Goal: Communication & Community: Answer question/provide support

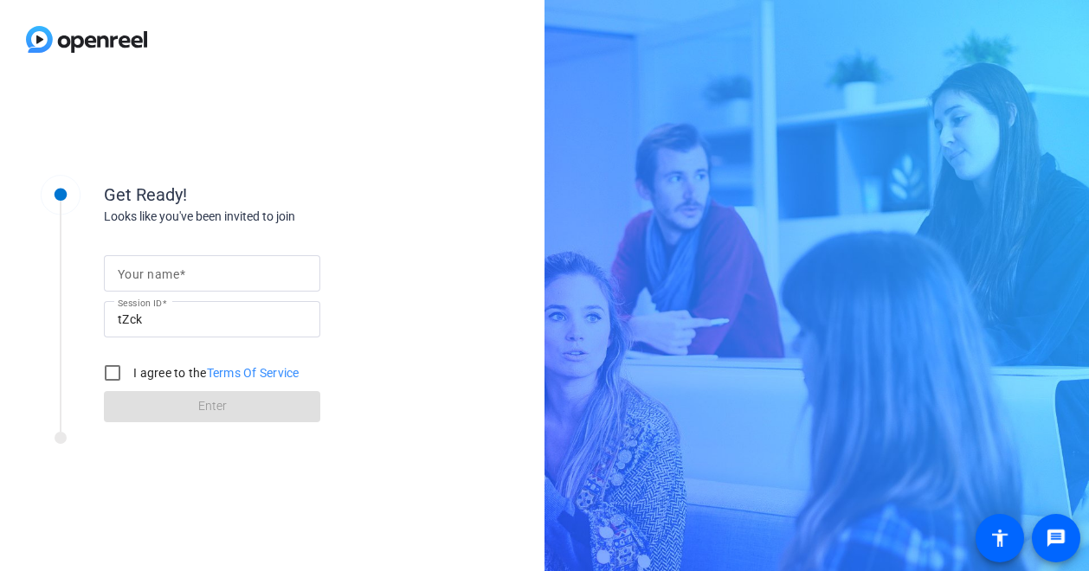
click at [147, 273] on mat-label "Your name" at bounding box center [148, 274] width 61 height 14
click at [147, 273] on input "Your name" at bounding box center [212, 273] width 189 height 21
type input "[PERSON_NAME]"
click at [112, 370] on input "I agree to the Terms Of Service" at bounding box center [112, 373] width 35 height 35
checkbox input "true"
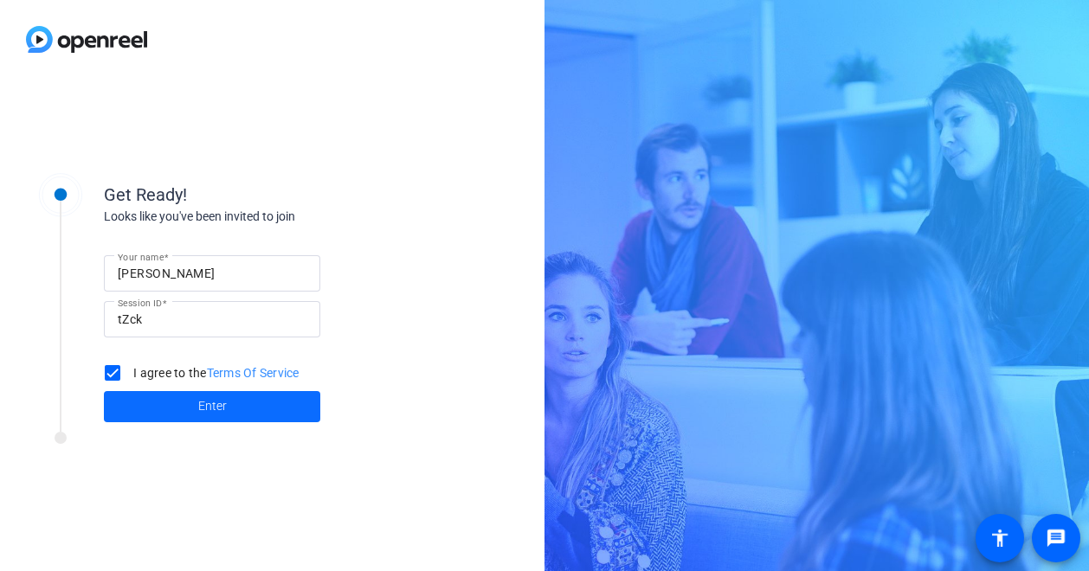
click at [202, 397] on span "Enter" at bounding box center [212, 406] width 29 height 18
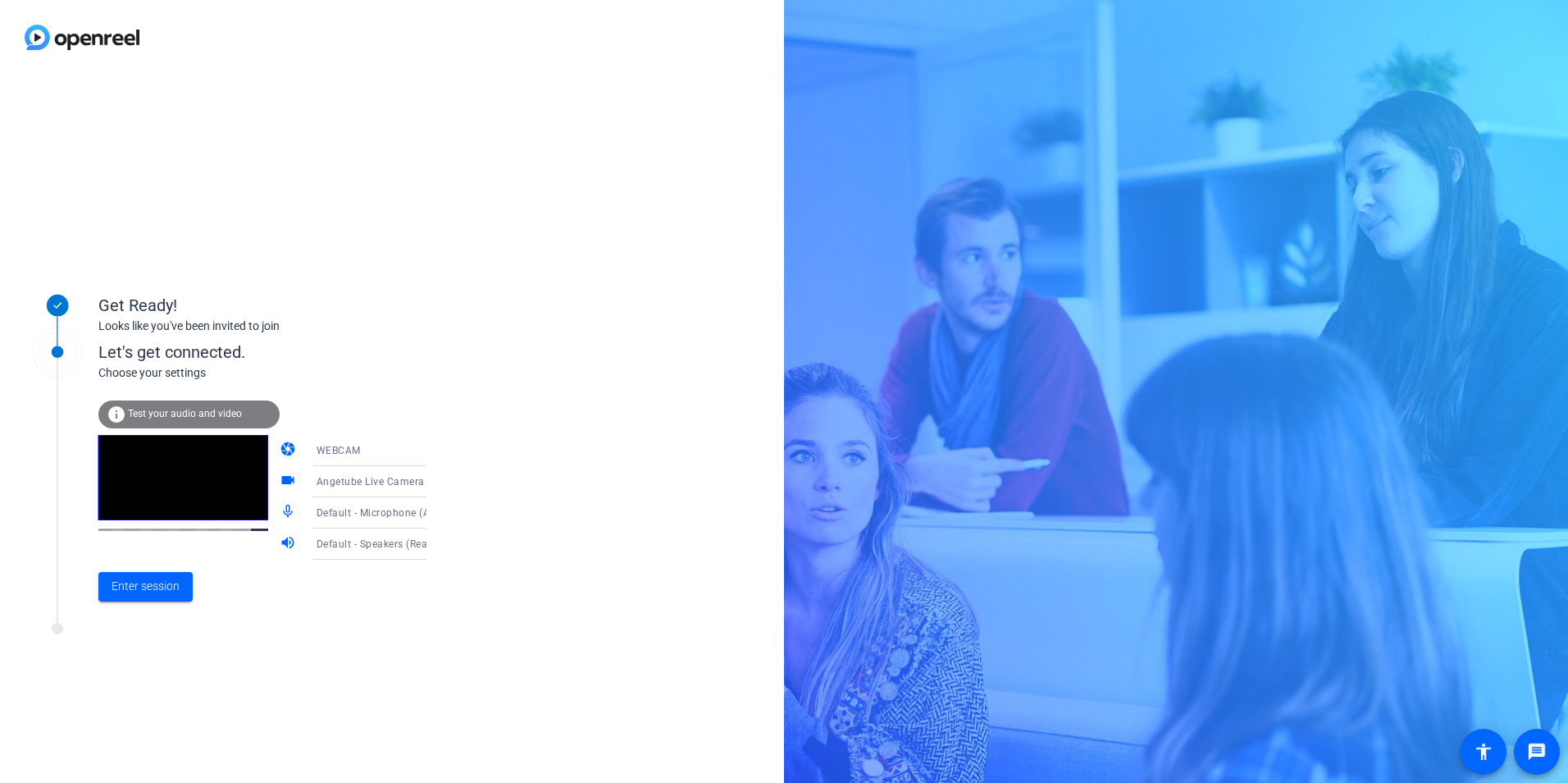
click at [433, 483] on icon at bounding box center [442, 482] width 20 height 20
click at [476, 445] on div at bounding box center [784, 392] width 1568 height 783
click at [433, 448] on icon at bounding box center [442, 450] width 20 height 20
click at [414, 448] on div at bounding box center [784, 392] width 1568 height 783
click at [178, 483] on video at bounding box center [183, 478] width 170 height 85
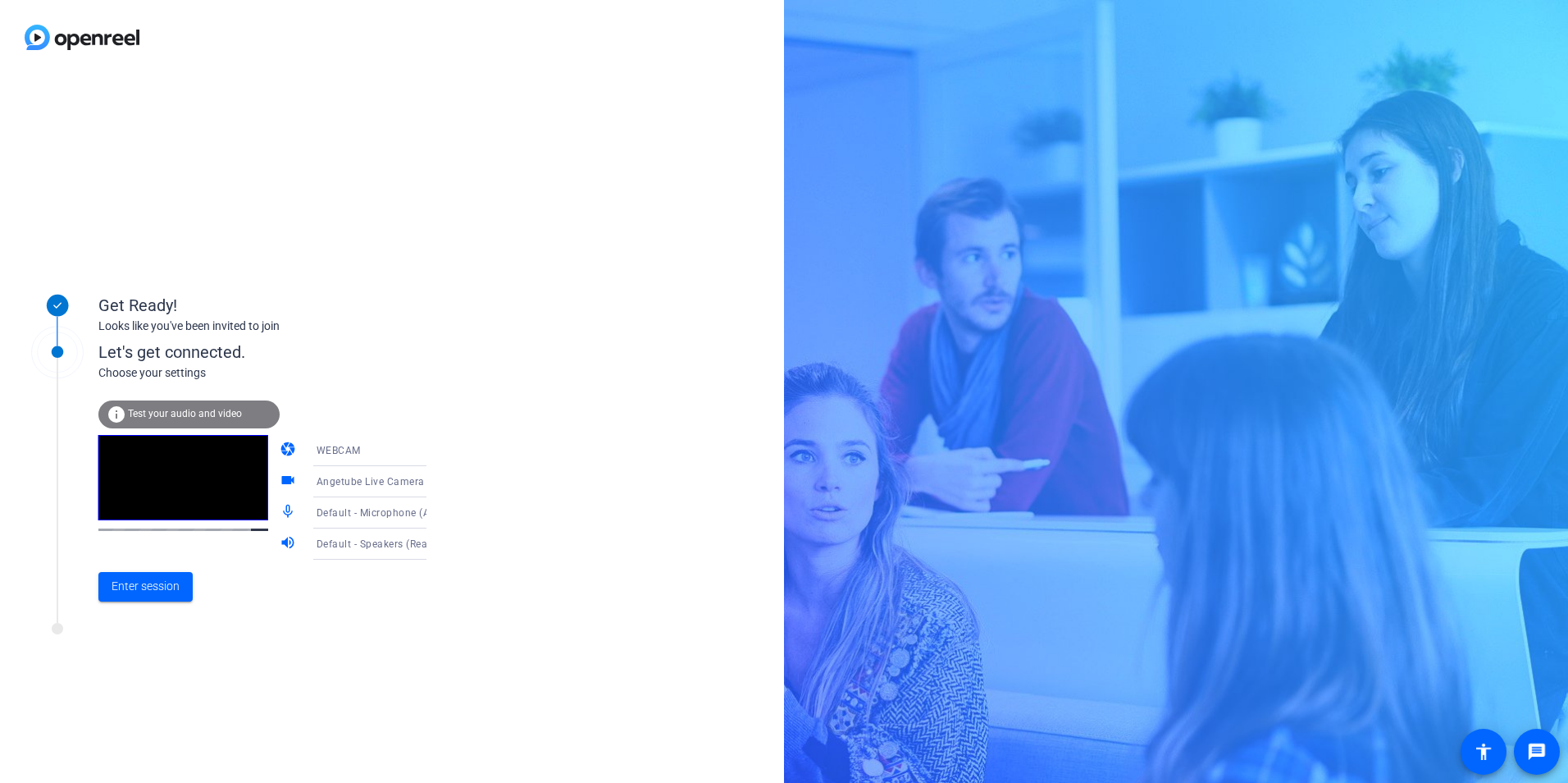
click at [330, 477] on span "Angetube Live Camera (0c45:6537)" at bounding box center [401, 481] width 170 height 13
click at [338, 520] on span "Angetube Live Camera (0c45:6537)" at bounding box center [356, 523] width 127 height 40
click at [334, 510] on span "Default - Microphone (Angetube Live Camera Audio) (0c45:6537)" at bounding box center [472, 512] width 312 height 13
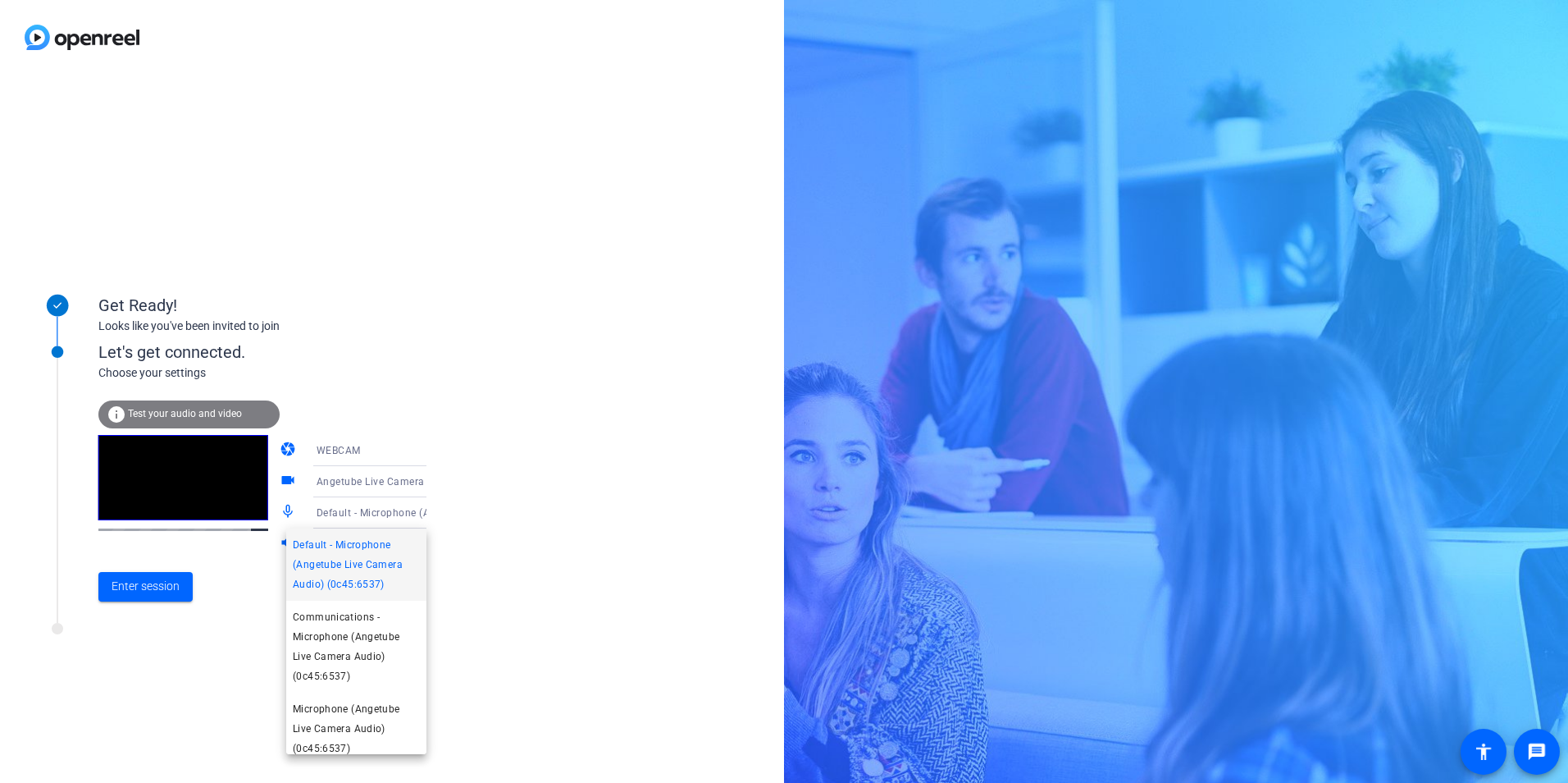
click at [466, 537] on div at bounding box center [784, 392] width 1568 height 783
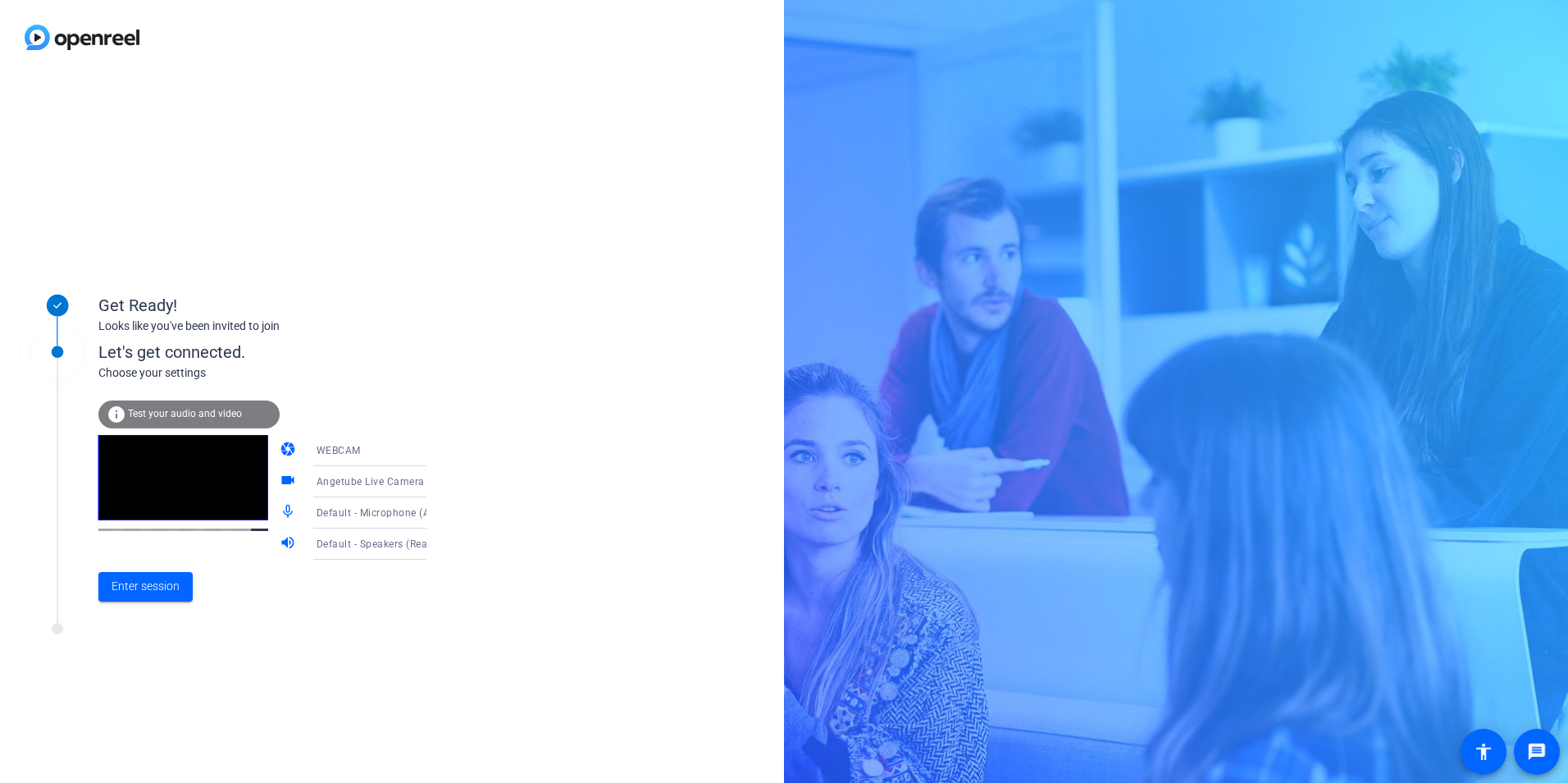
click at [341, 540] on span "Default - Speakers (Realtek(R) Audio)" at bounding box center [405, 543] width 177 height 13
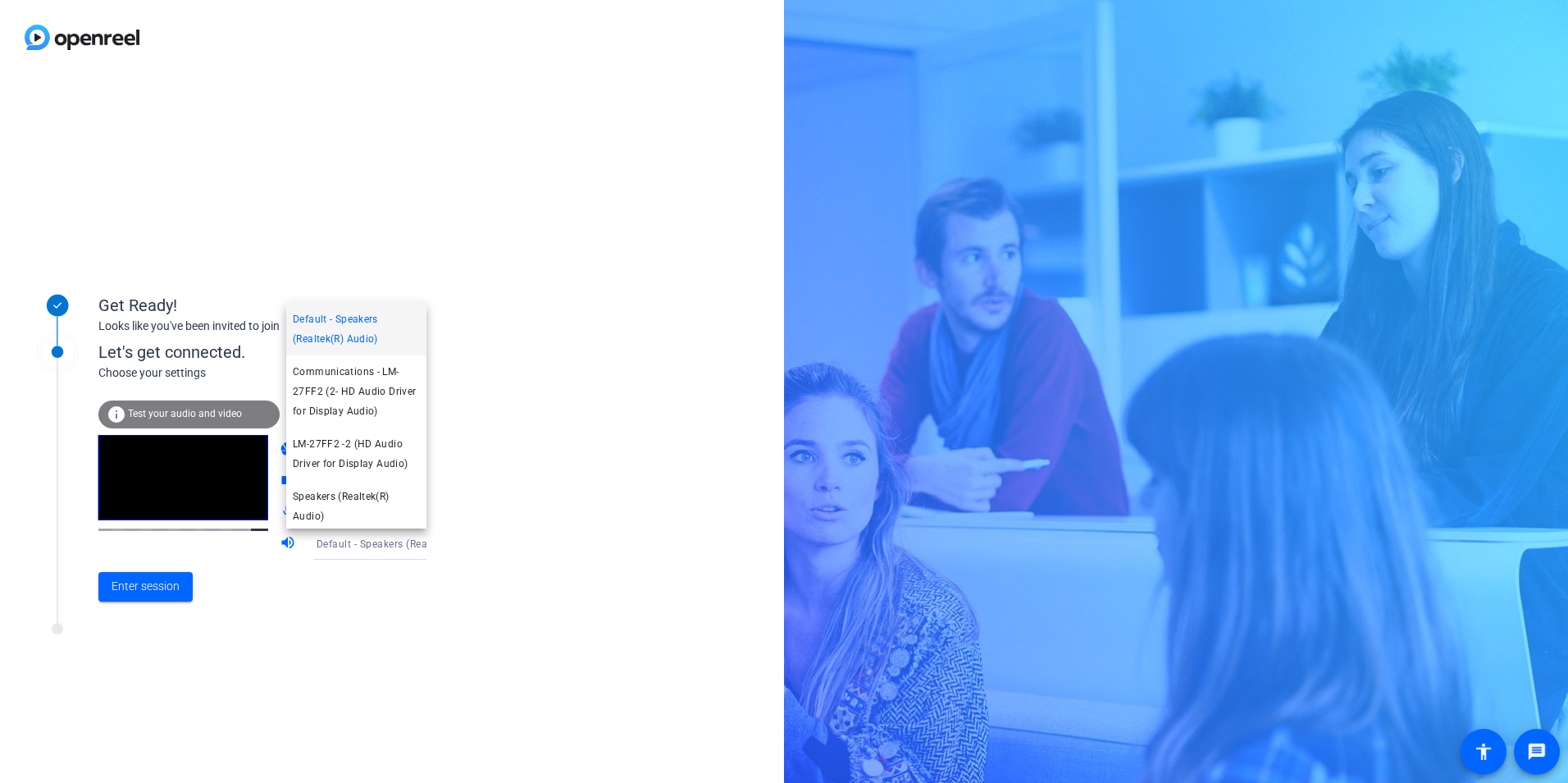
click at [171, 417] on div at bounding box center [784, 392] width 1568 height 783
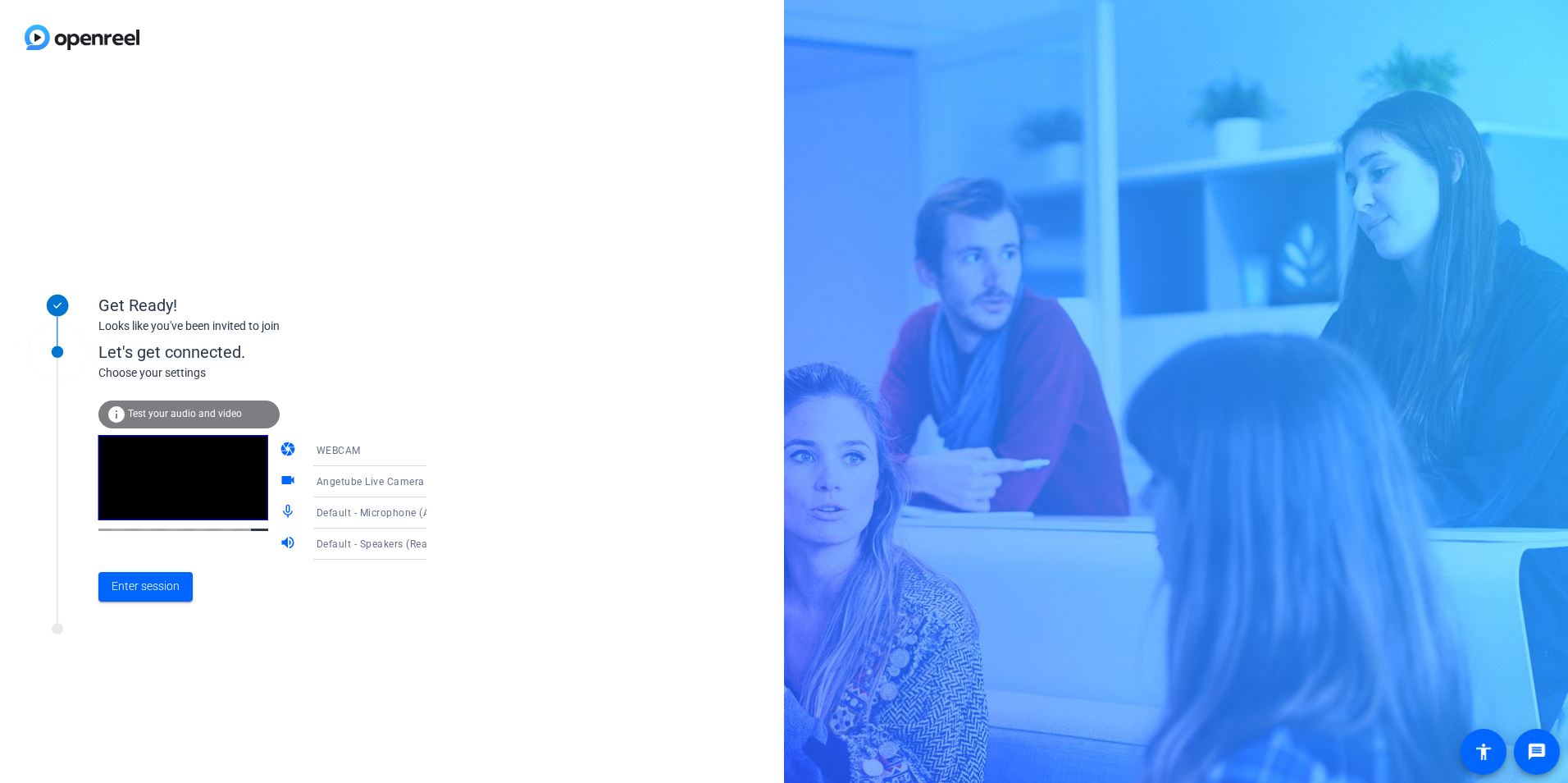
click at [171, 417] on span "Test your audio and video" at bounding box center [185, 413] width 114 height 11
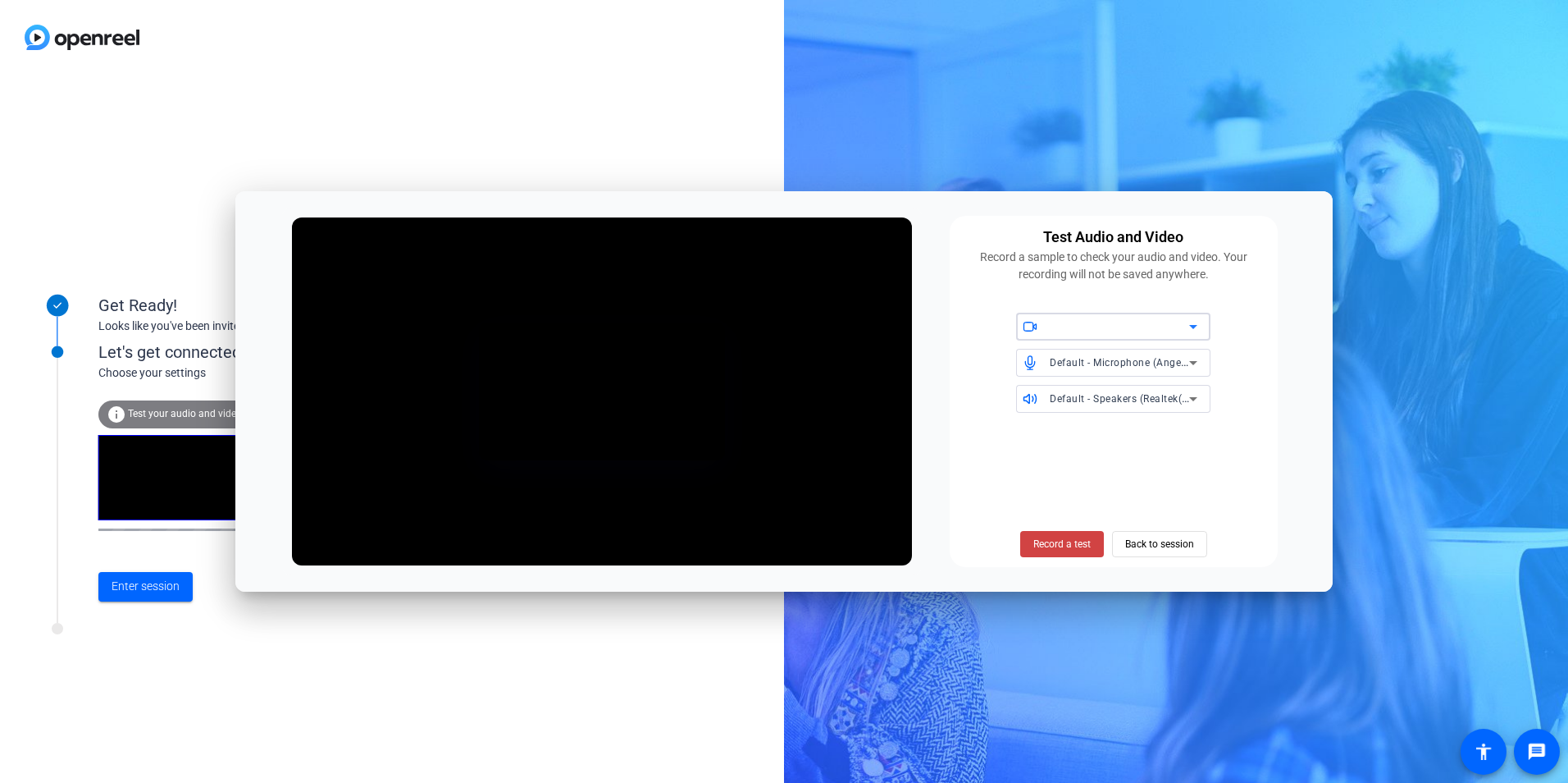
click at [1031, 324] on icon at bounding box center [1193, 326] width 20 height 20
click at [855, 479] on div at bounding box center [784, 392] width 1568 height 783
click at [1031, 323] on icon at bounding box center [1193, 326] width 20 height 20
click at [1031, 442] on div at bounding box center [784, 392] width 1568 height 783
click at [1031, 540] on span "Back to session" at bounding box center [1159, 543] width 69 height 31
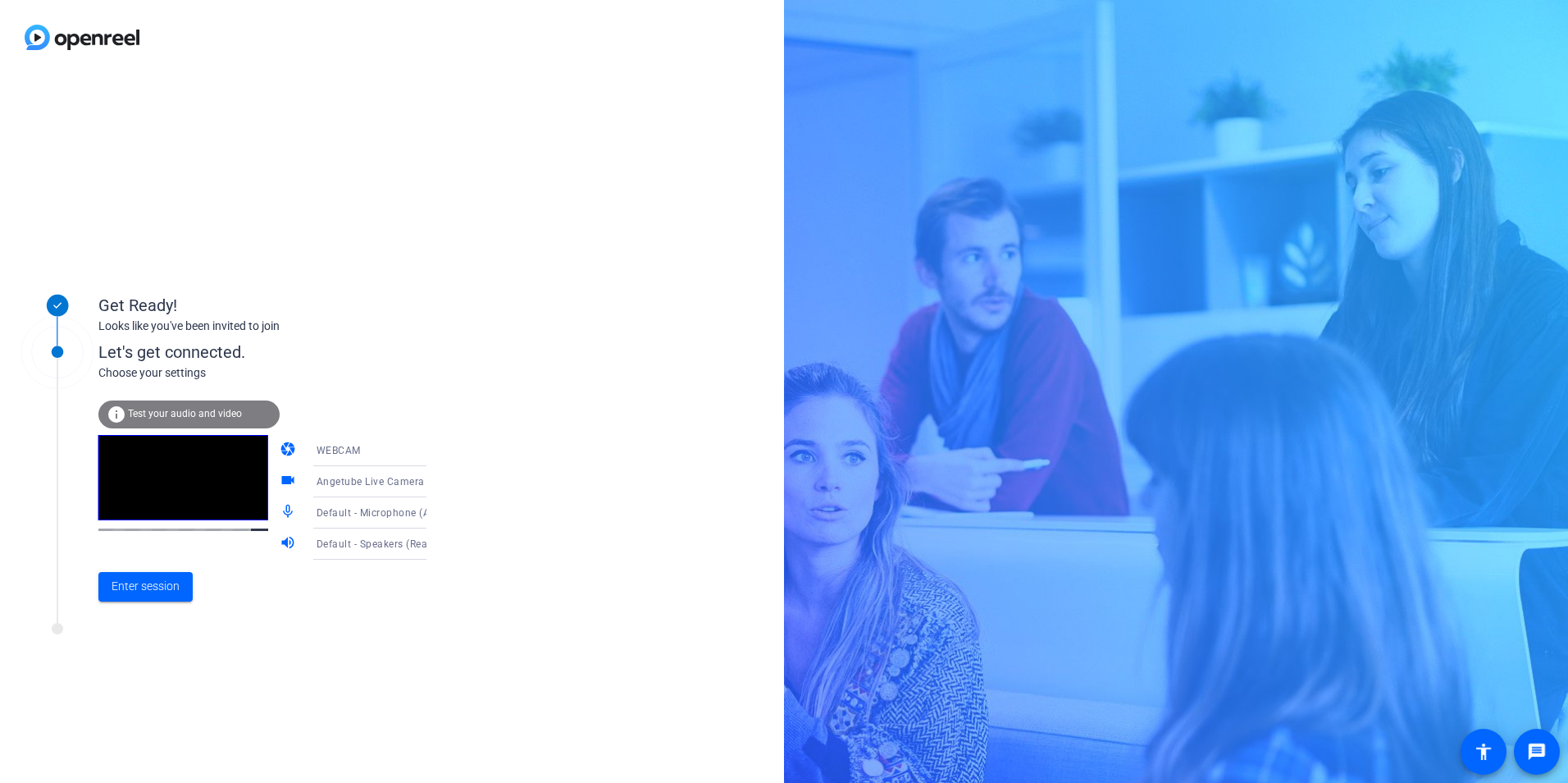
click at [146, 527] on div at bounding box center [183, 498] width 170 height 125
click at [154, 540] on span "Enter session" at bounding box center [146, 586] width 68 height 17
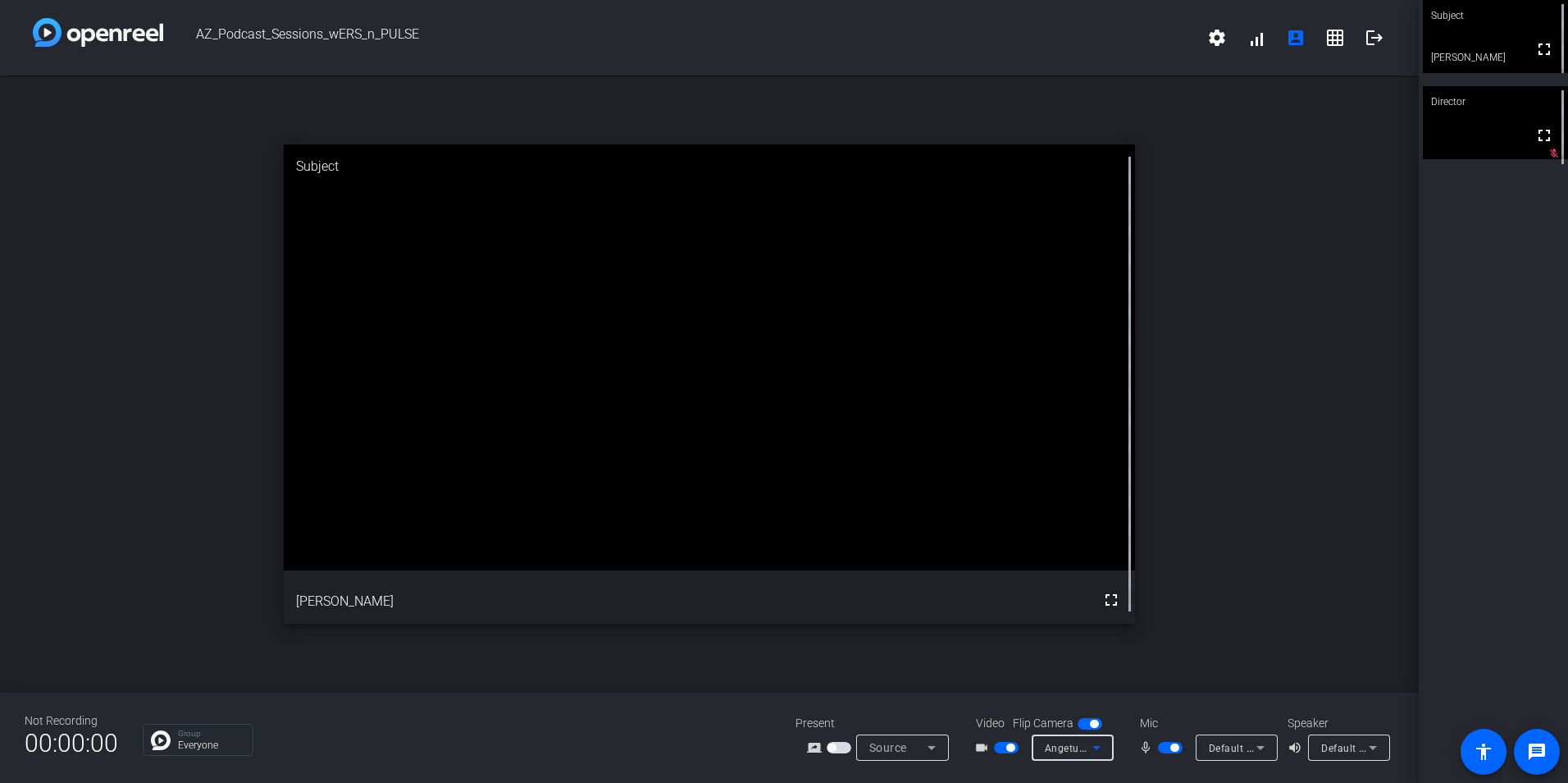
click at [1031, 540] on icon at bounding box center [1096, 747] width 20 height 20
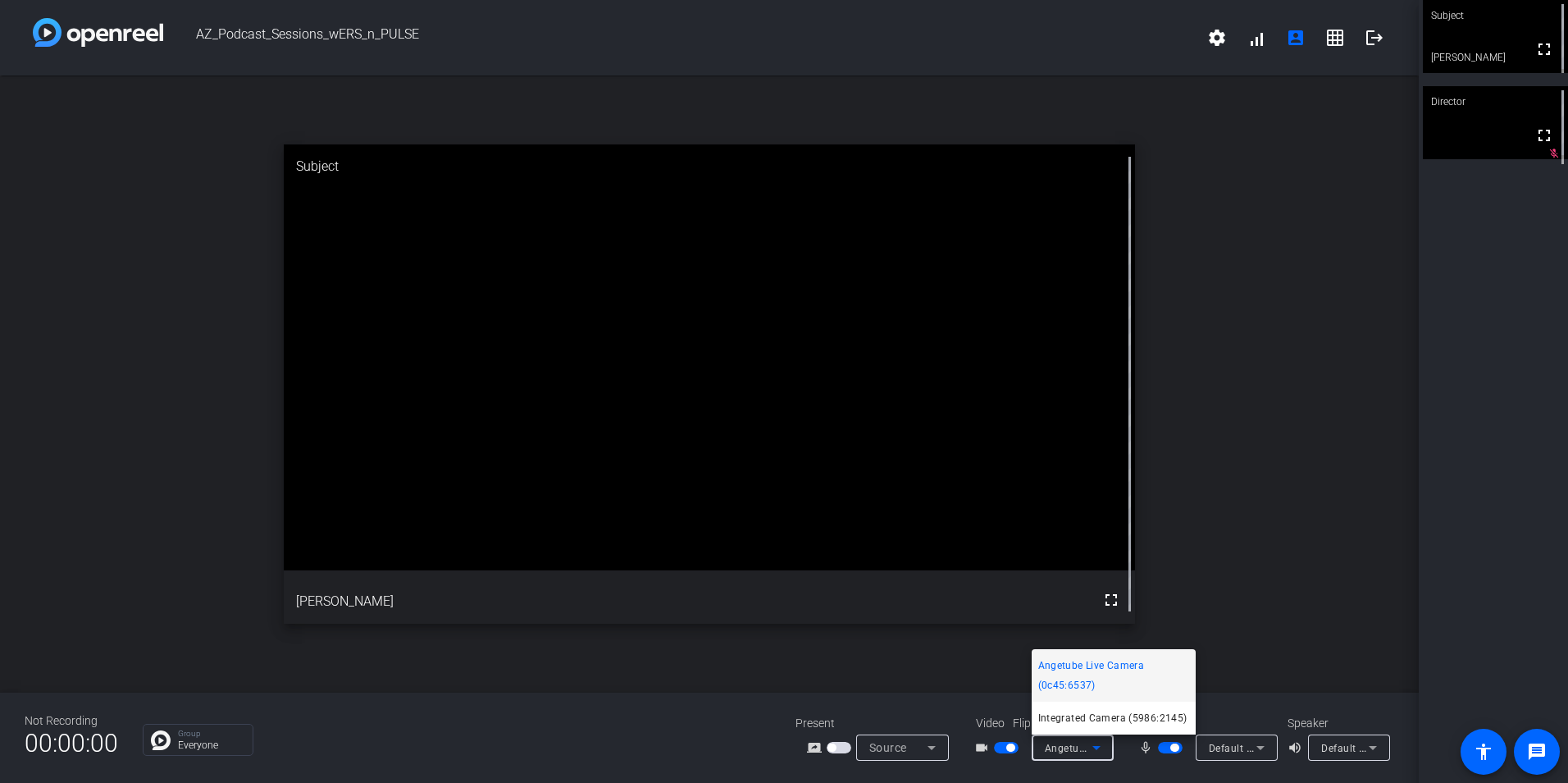
click at [1031, 540] on div at bounding box center [784, 392] width 1568 height 783
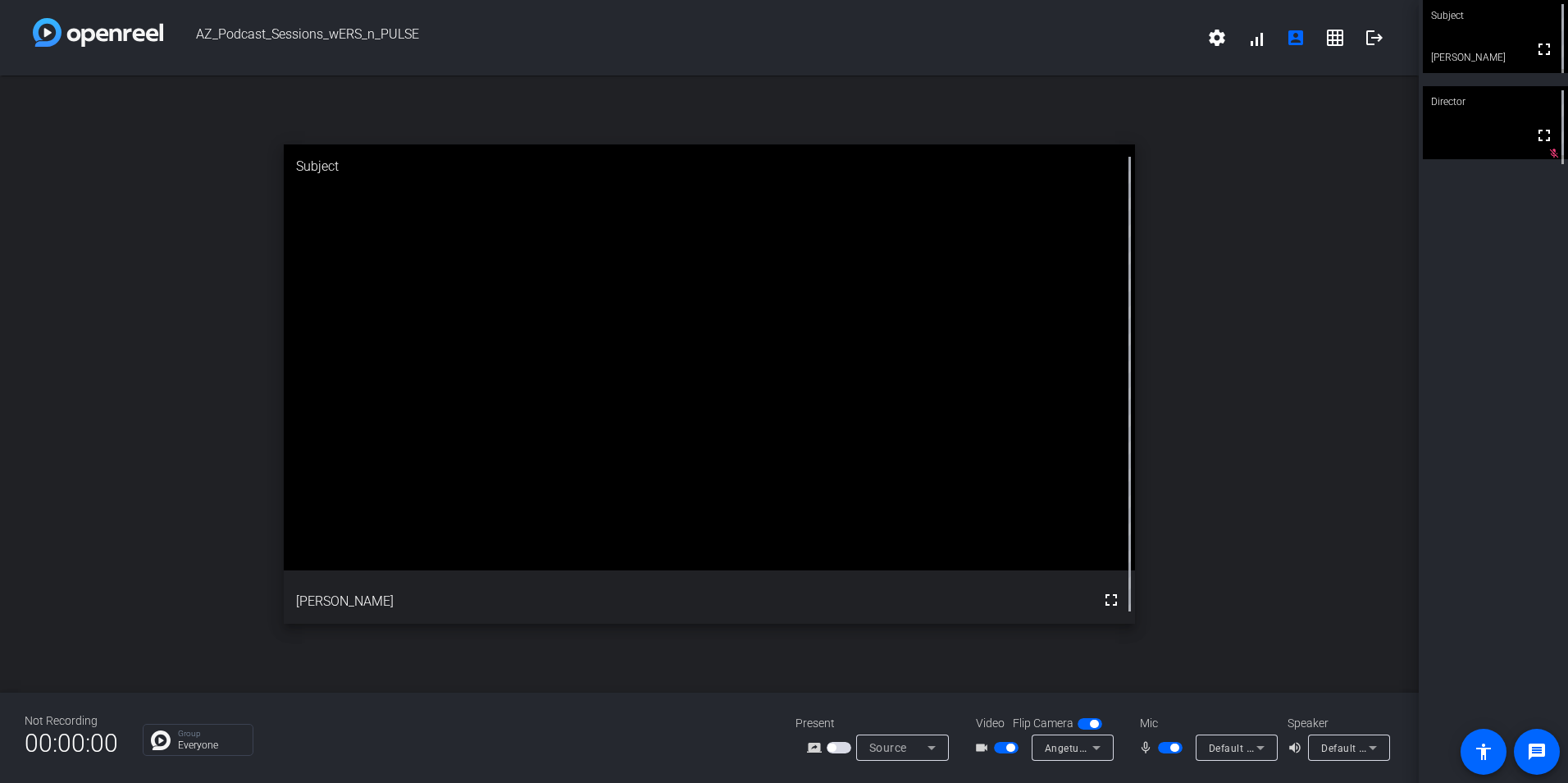
click at [1013, 540] on span "button" at bounding box center [1010, 747] width 9 height 9
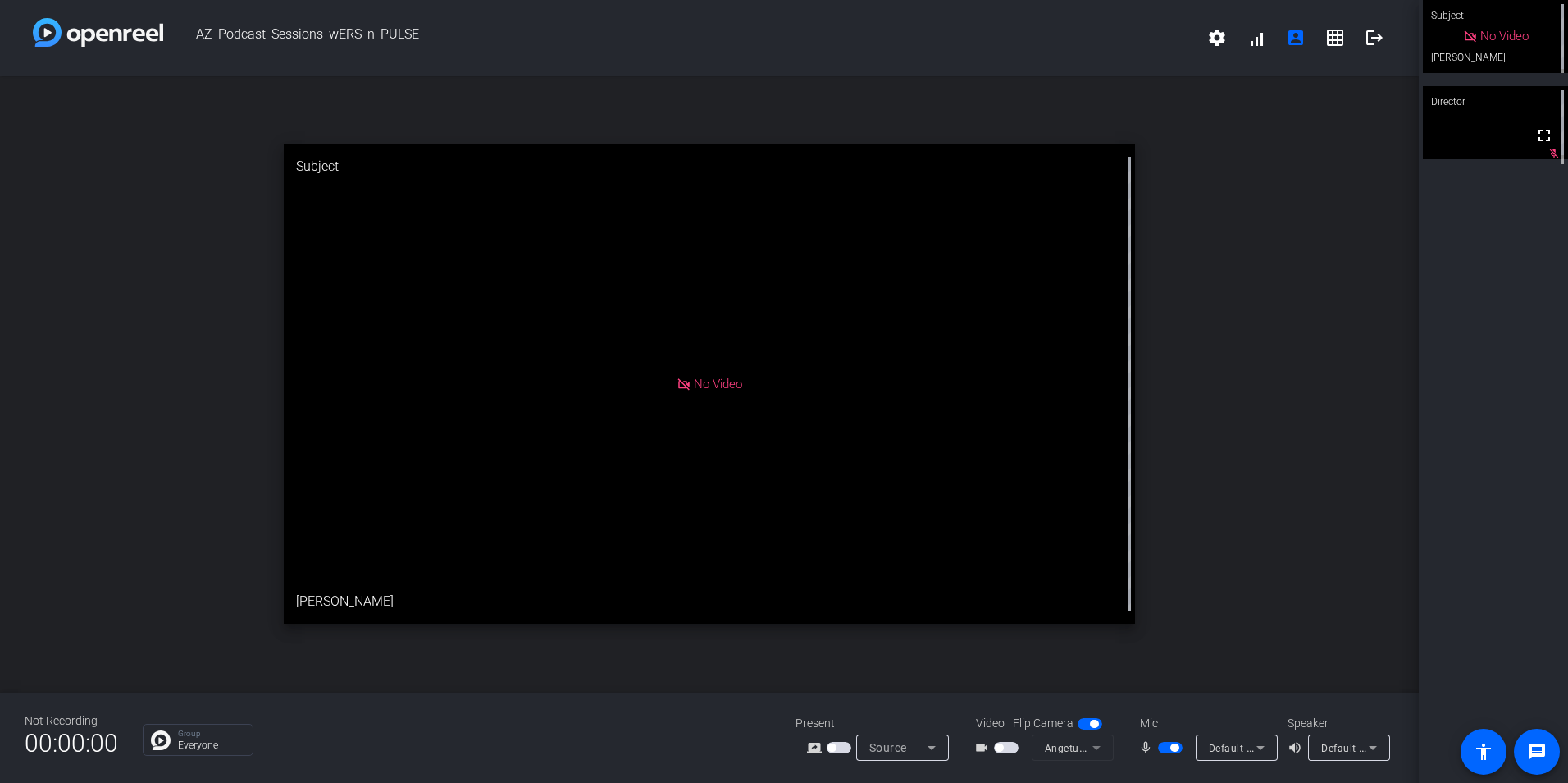
click at [997, 540] on span "button" at bounding box center [1006, 747] width 25 height 11
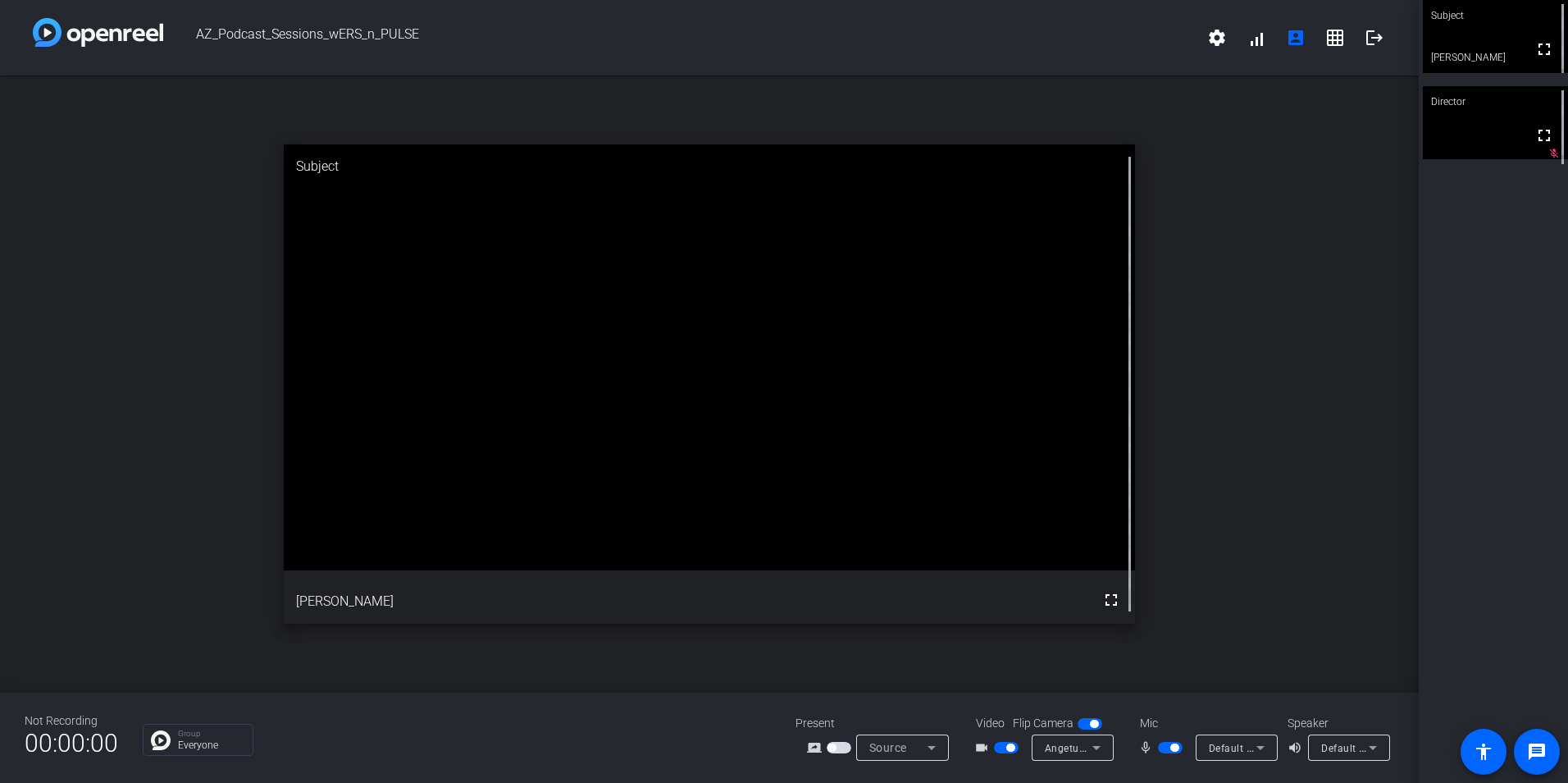
click at [1031, 540] on span "button" at bounding box center [1174, 747] width 9 height 9
click at [1031, 540] on span "button" at bounding box center [1162, 747] width 9 height 9
click at [1008, 540] on span "button" at bounding box center [1006, 747] width 25 height 11
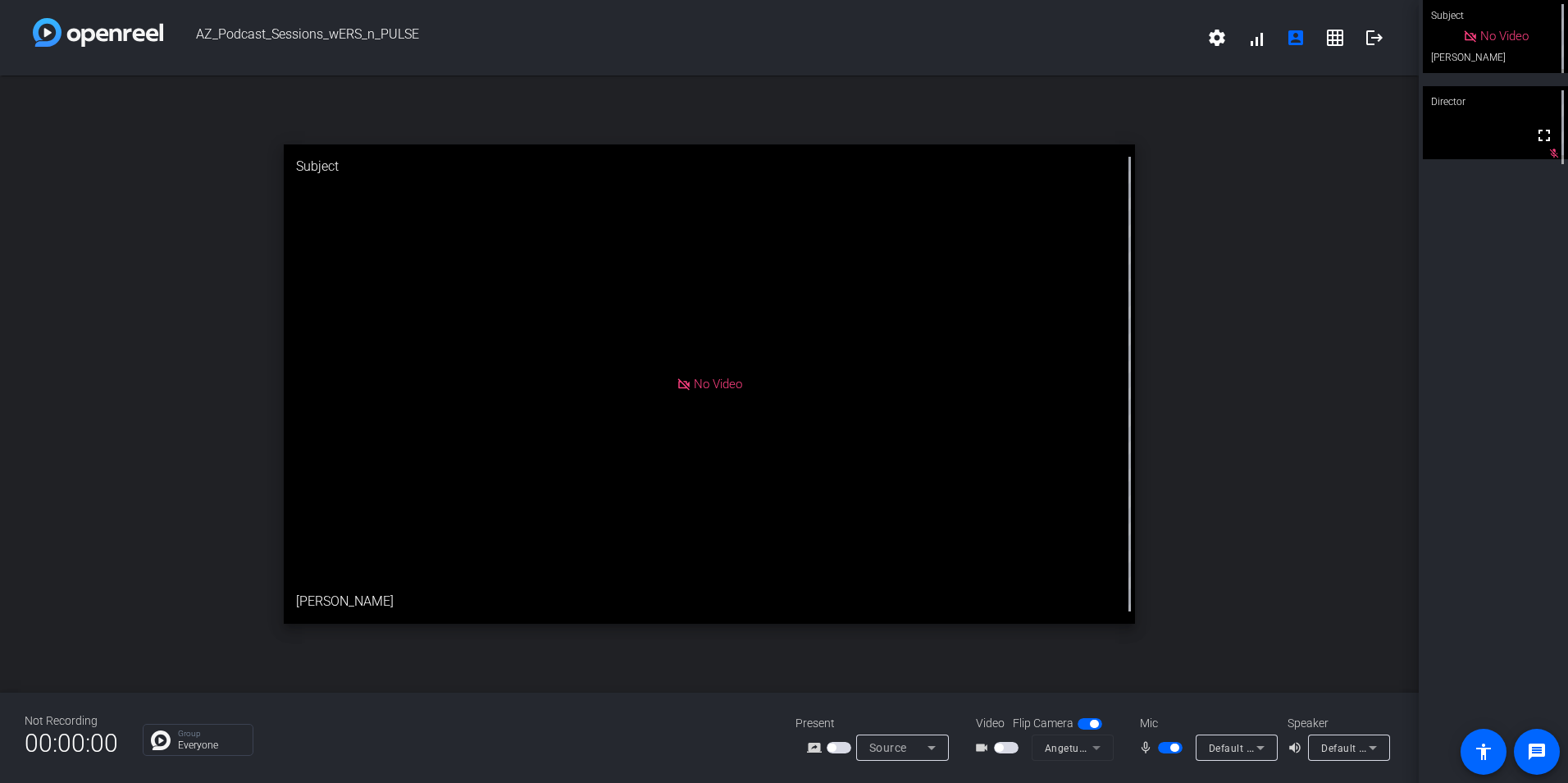
click at [1031, 540] on span "button" at bounding box center [1174, 747] width 9 height 9
click at [1031, 33] on mat-icon "settings" at bounding box center [1217, 37] width 20 height 20
click at [1031, 39] on div at bounding box center [784, 392] width 1568 height 783
click at [1031, 37] on mat-icon "grid_on" at bounding box center [1334, 37] width 20 height 20
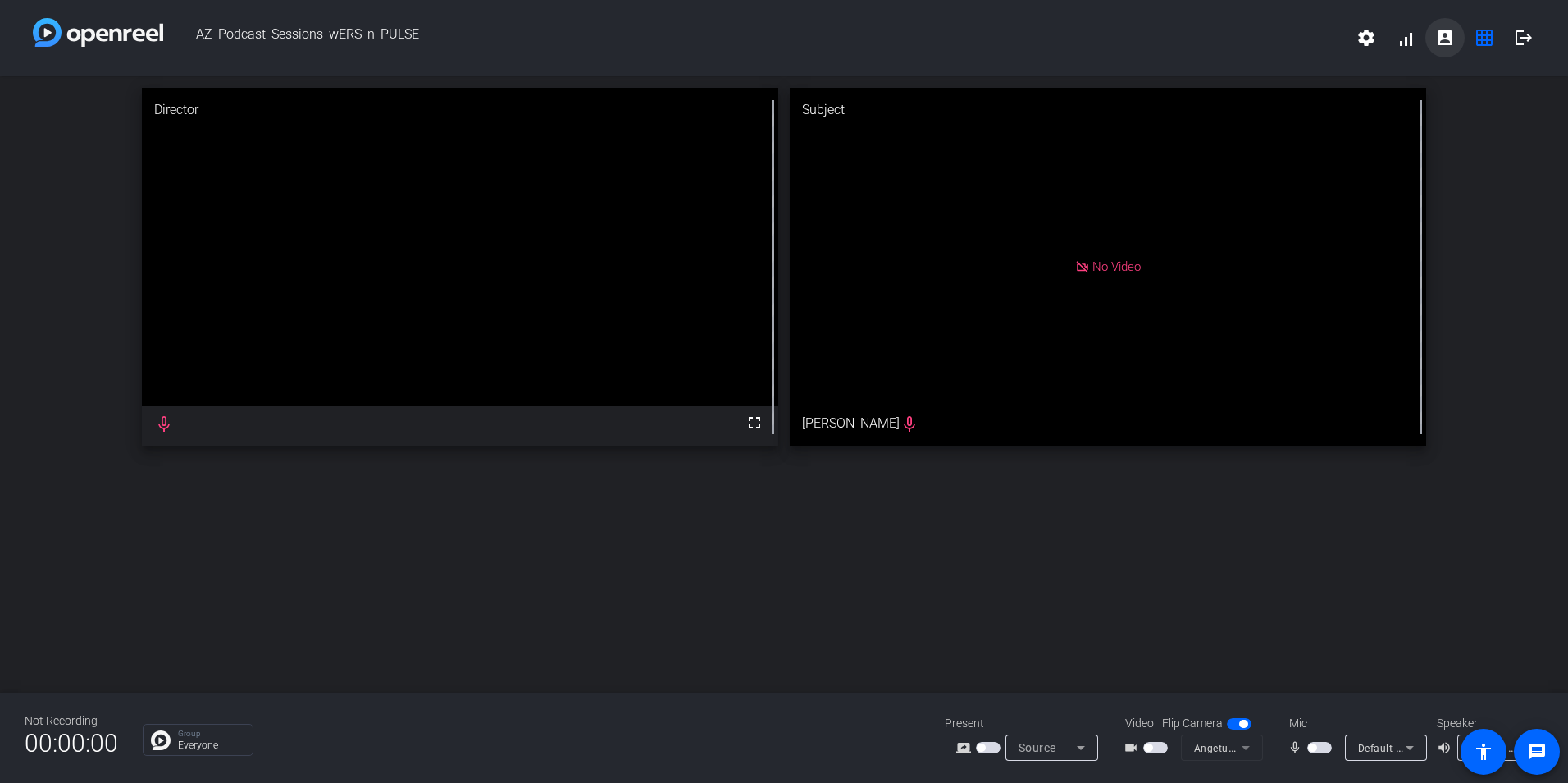
click at [1031, 32] on mat-icon "account_box" at bounding box center [1444, 37] width 20 height 20
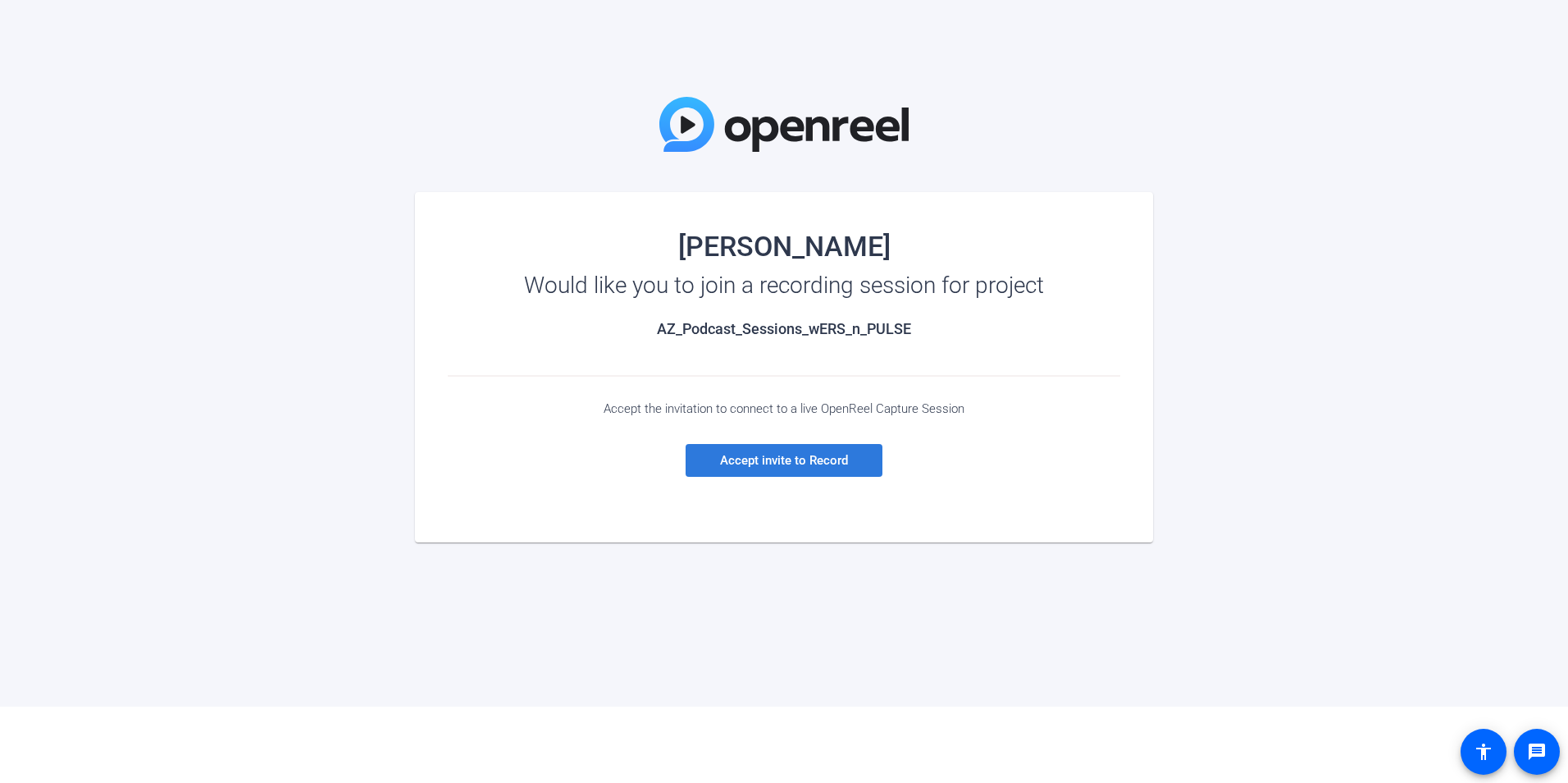
click at [788, 452] on span at bounding box center [784, 461] width 197 height 40
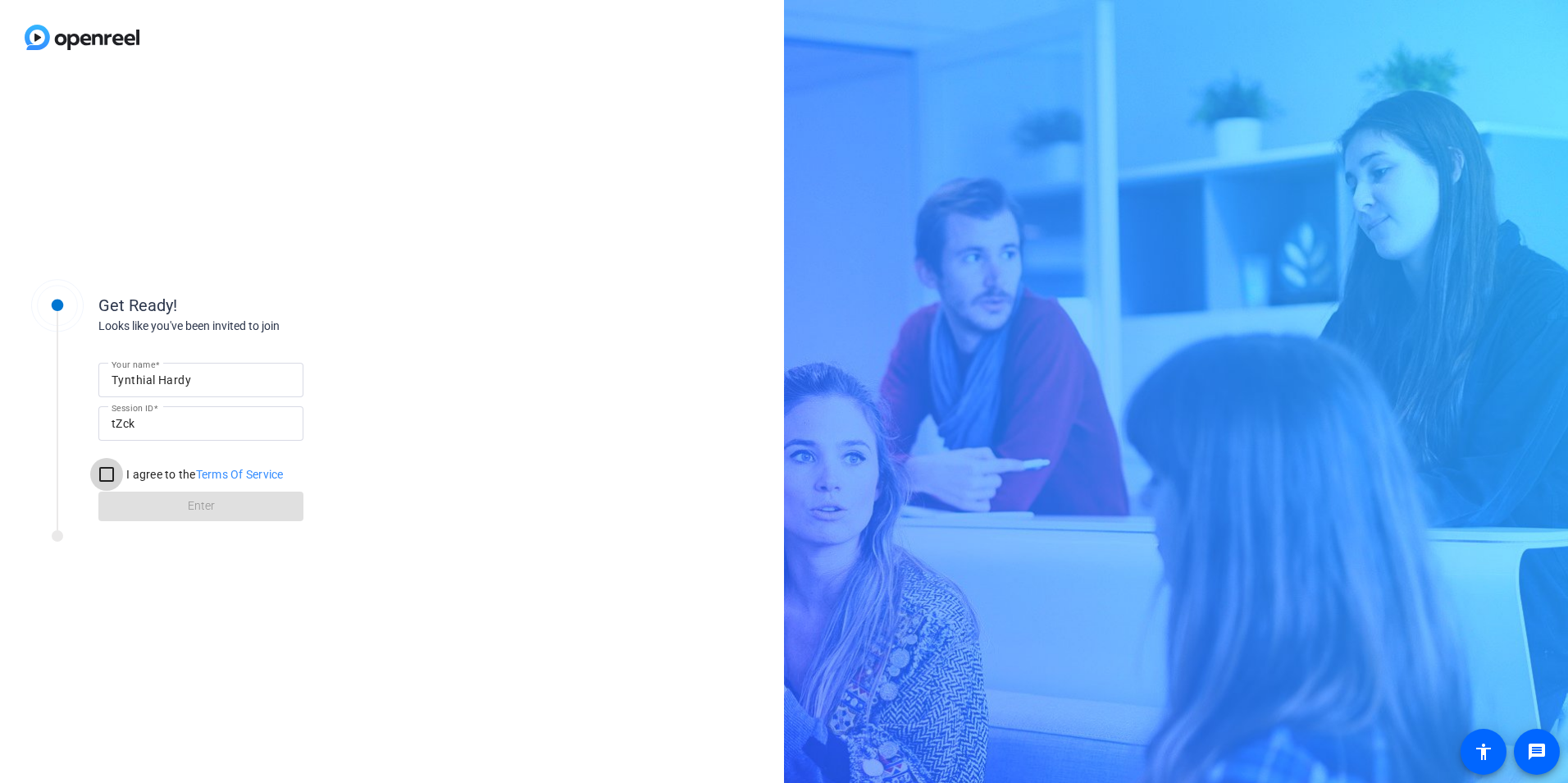
click at [105, 472] on input "I agree to the Terms Of Service" at bounding box center [106, 474] width 33 height 33
checkbox input "true"
click at [194, 508] on span "Enter" at bounding box center [201, 505] width 27 height 17
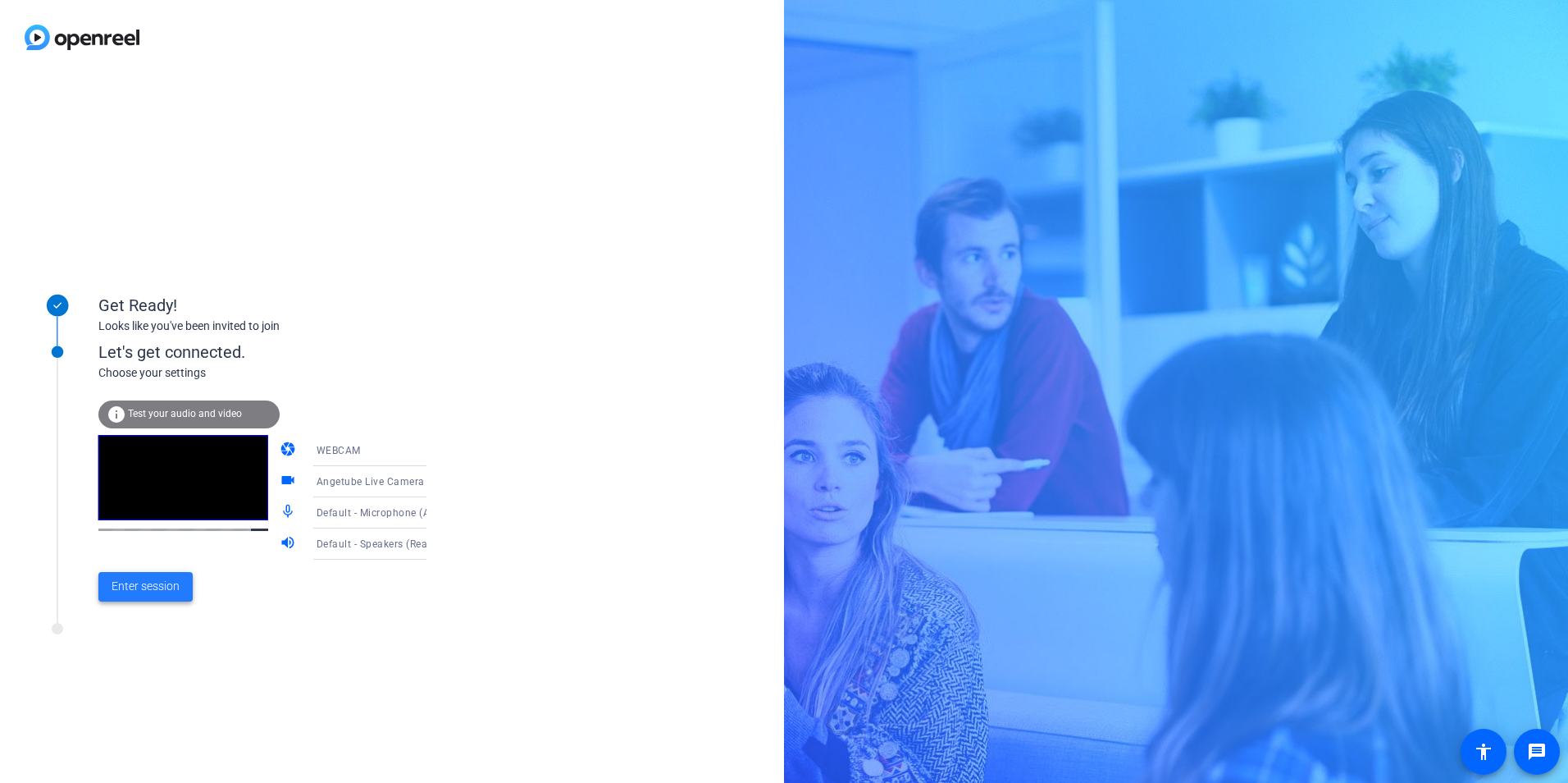
click at [153, 585] on span "Enter session" at bounding box center [146, 586] width 68 height 17
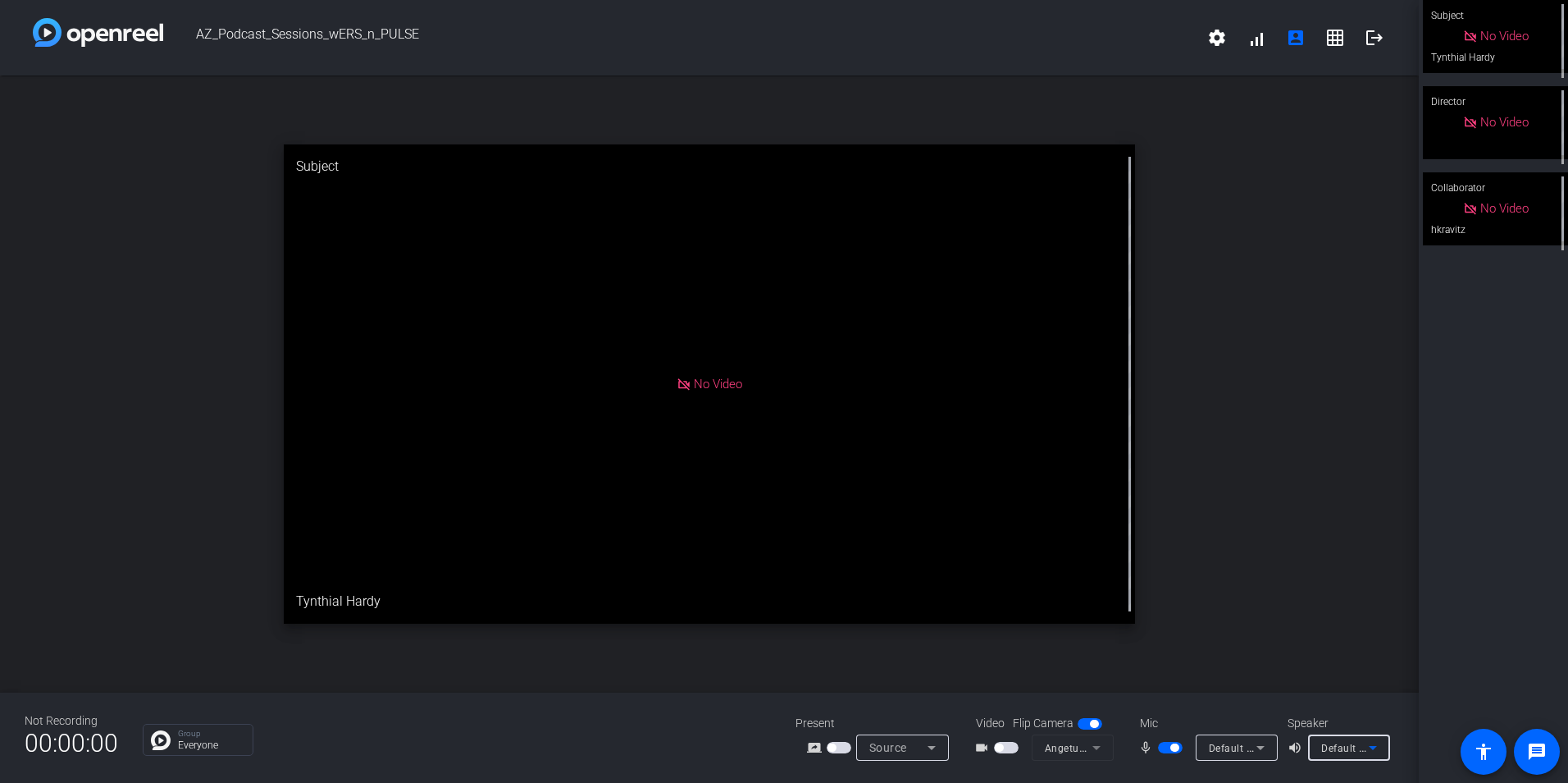
click at [1367, 745] on icon at bounding box center [1372, 747] width 20 height 20
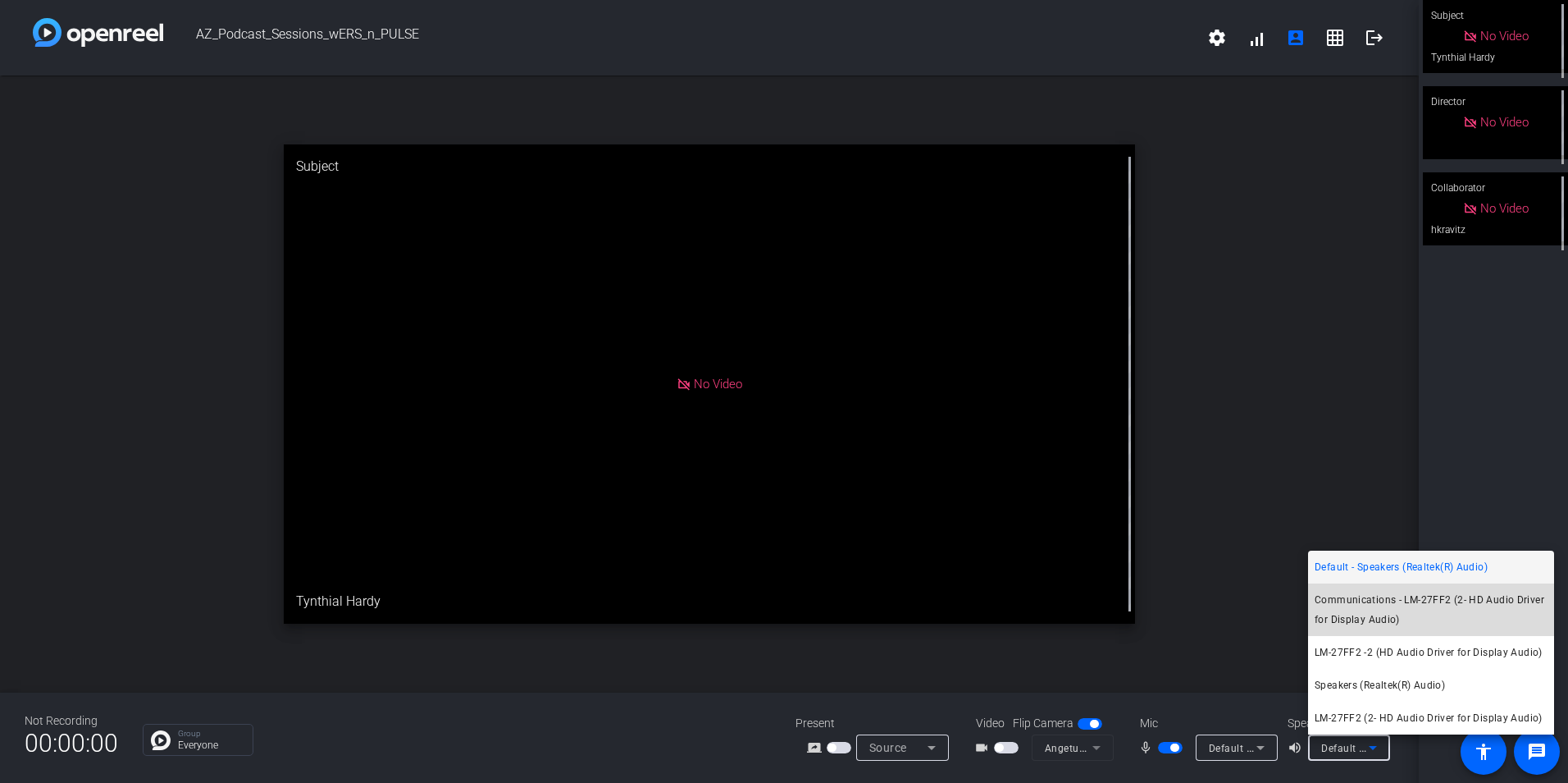
click at [1402, 606] on span "Communications - LM-27FF2 (2- HD Audio Driver for Display Audio)" at bounding box center [1431, 610] width 233 height 40
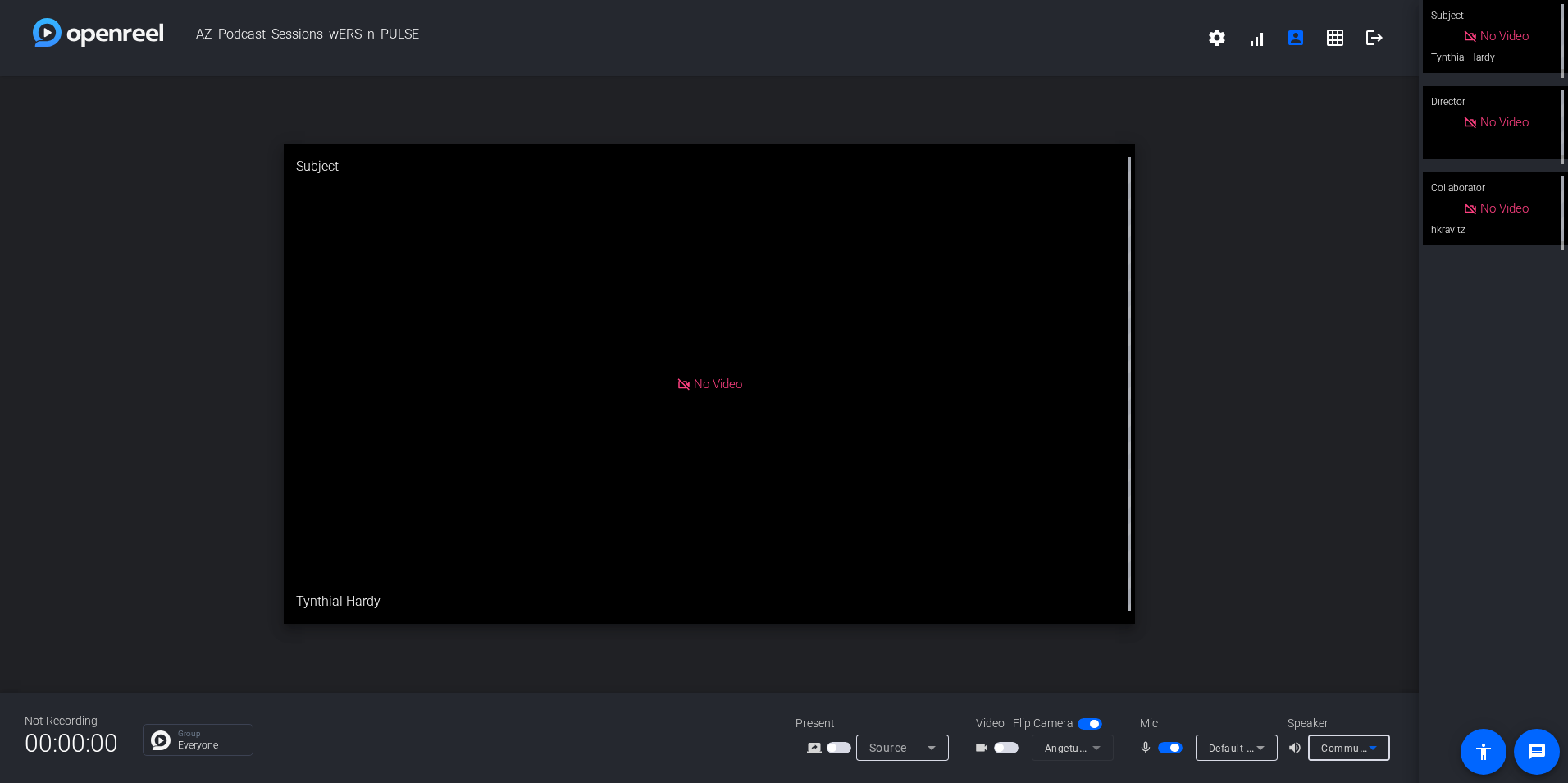
click at [1372, 744] on icon at bounding box center [1372, 747] width 20 height 20
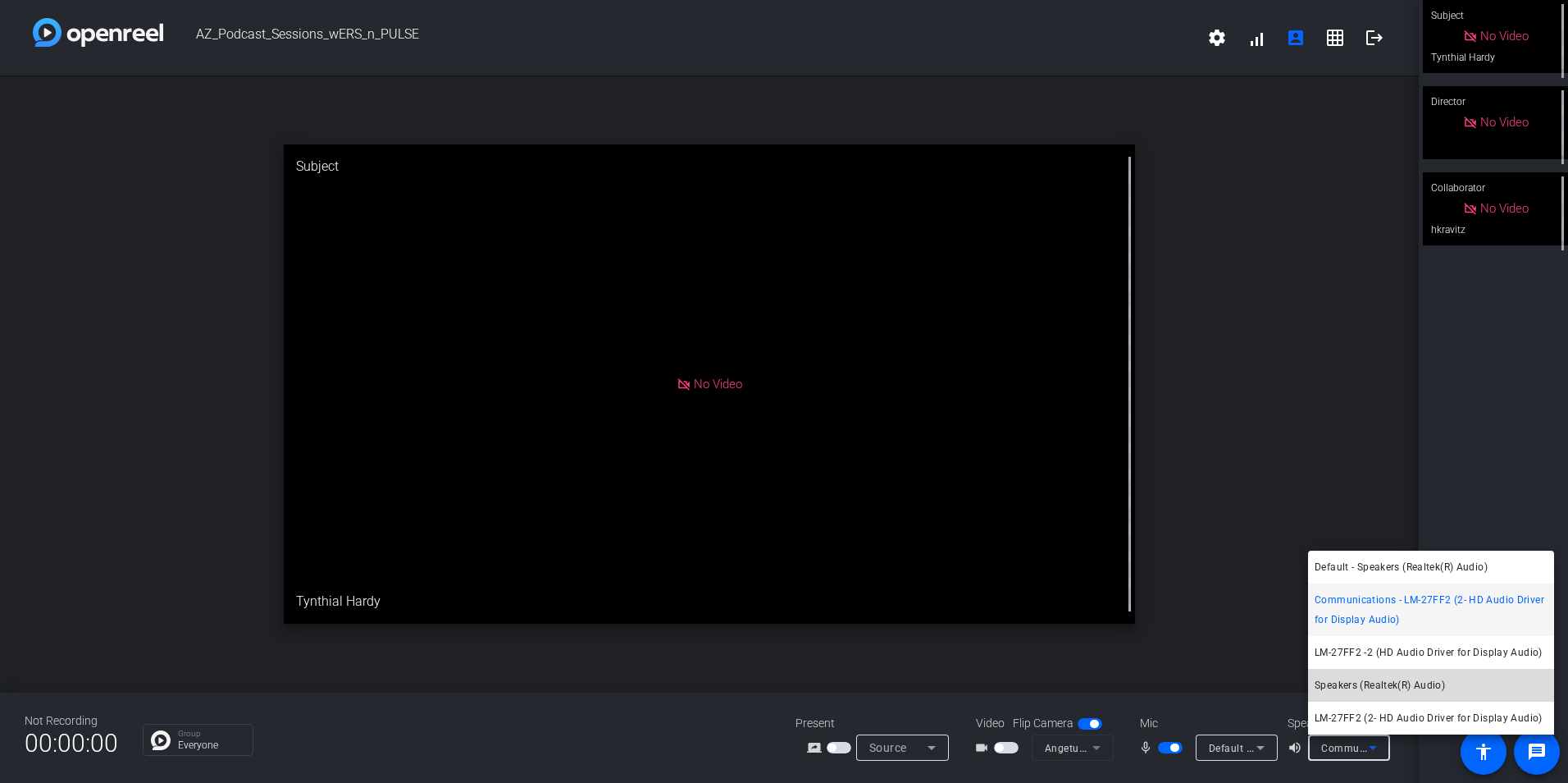
click at [1372, 681] on span "Speakers (Realtek(R) Audio)" at bounding box center [1379, 684] width 131 height 20
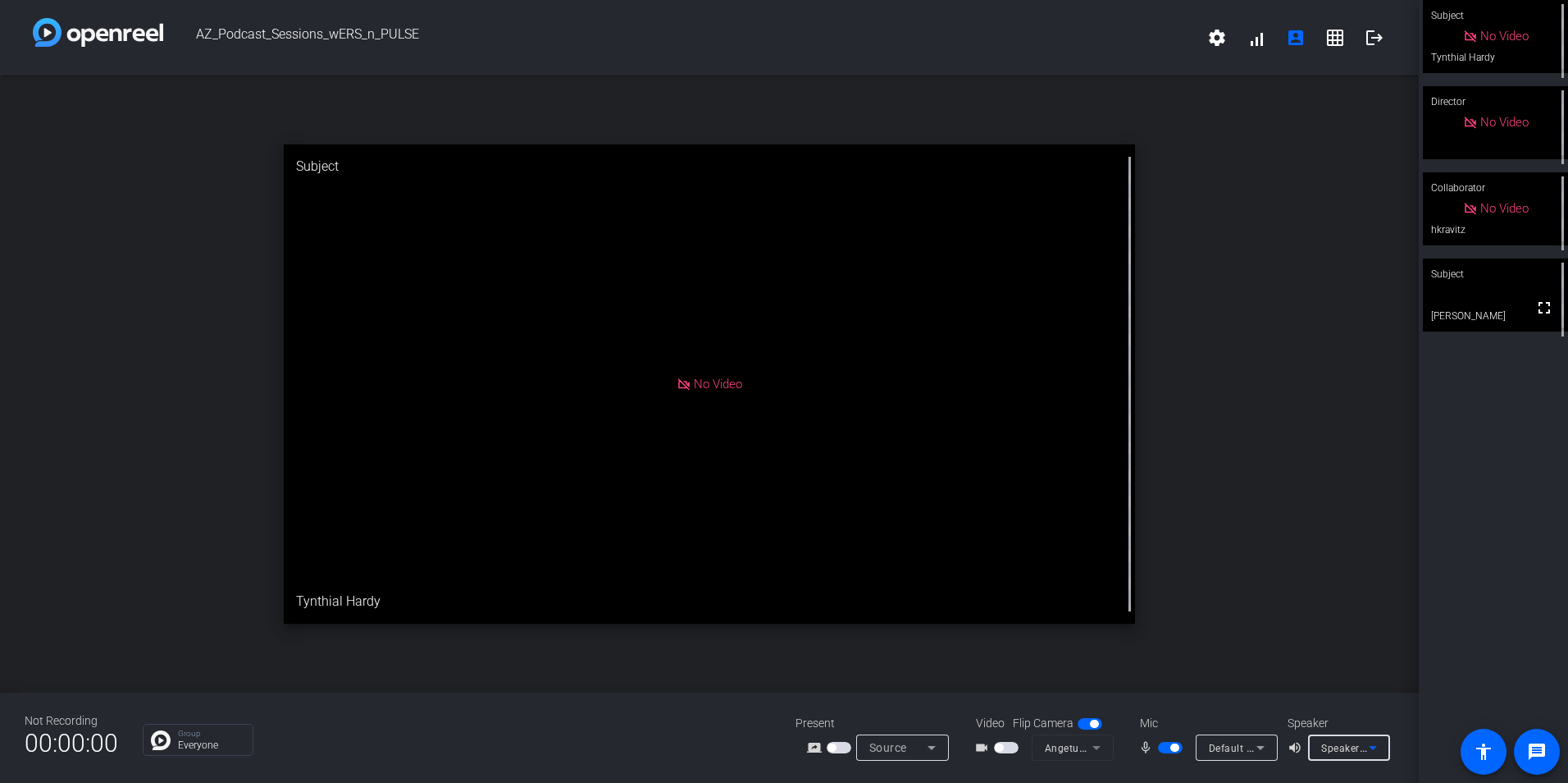
click at [1253, 744] on icon at bounding box center [1260, 747] width 20 height 20
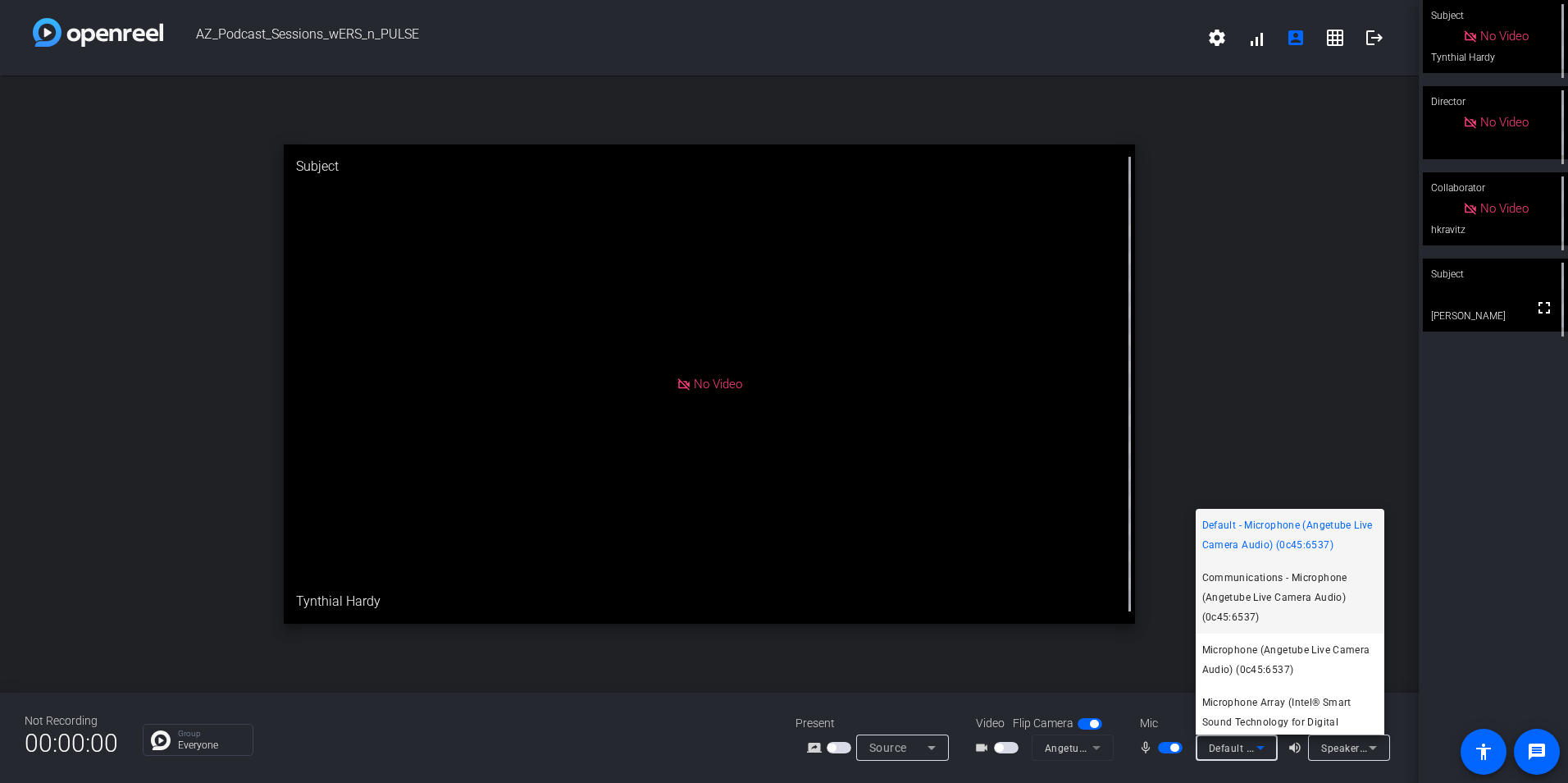
click at [1260, 599] on span "Communications - Microphone (Angetube Live Camera Audio) (0c45:6537)" at bounding box center [1289, 597] width 175 height 59
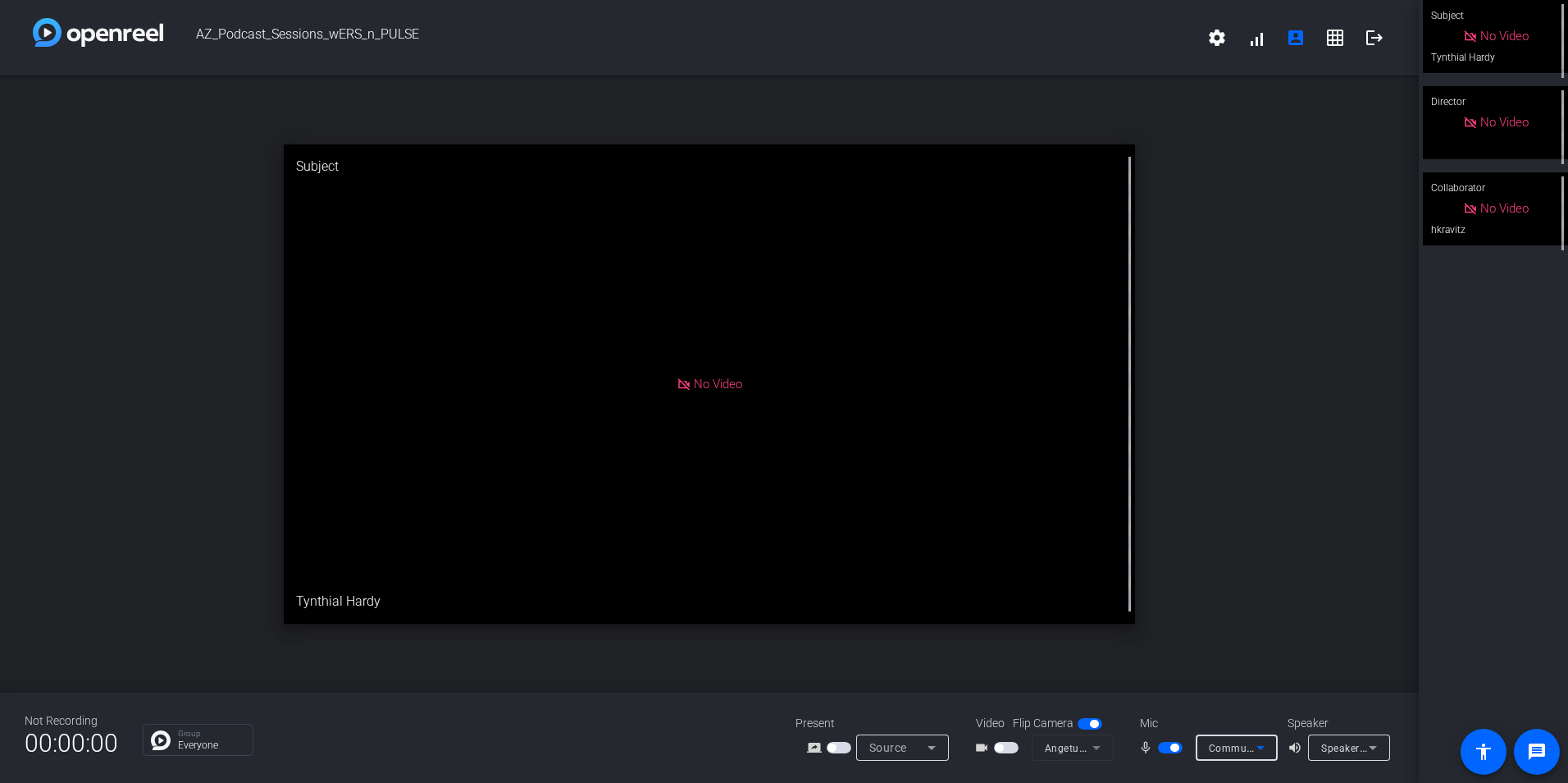
click at [1260, 746] on icon at bounding box center [1260, 748] width 9 height 4
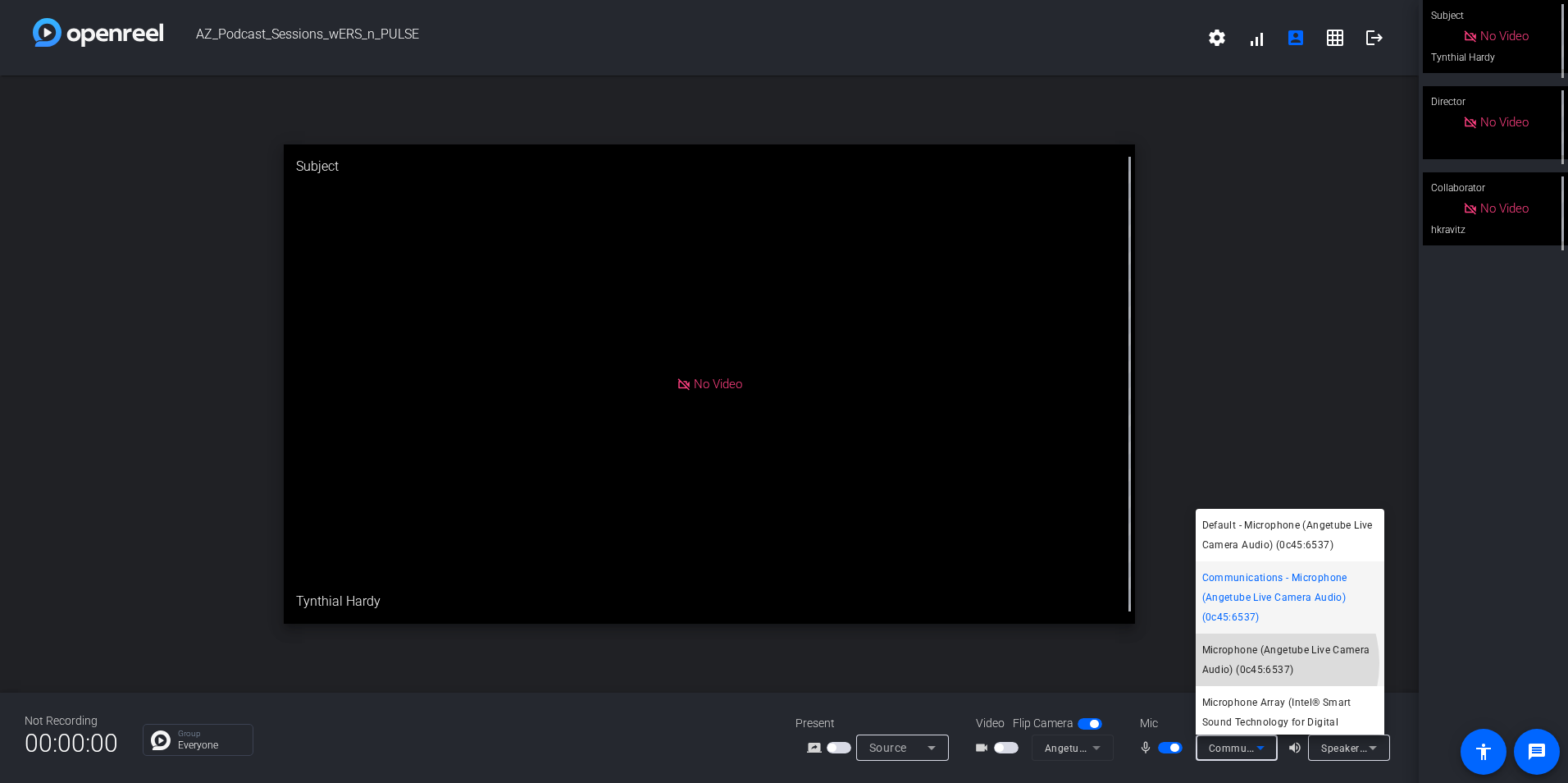
click at [1255, 663] on span "Microphone (Angetube Live Camera Audio) (0c45:6537)" at bounding box center [1289, 660] width 175 height 40
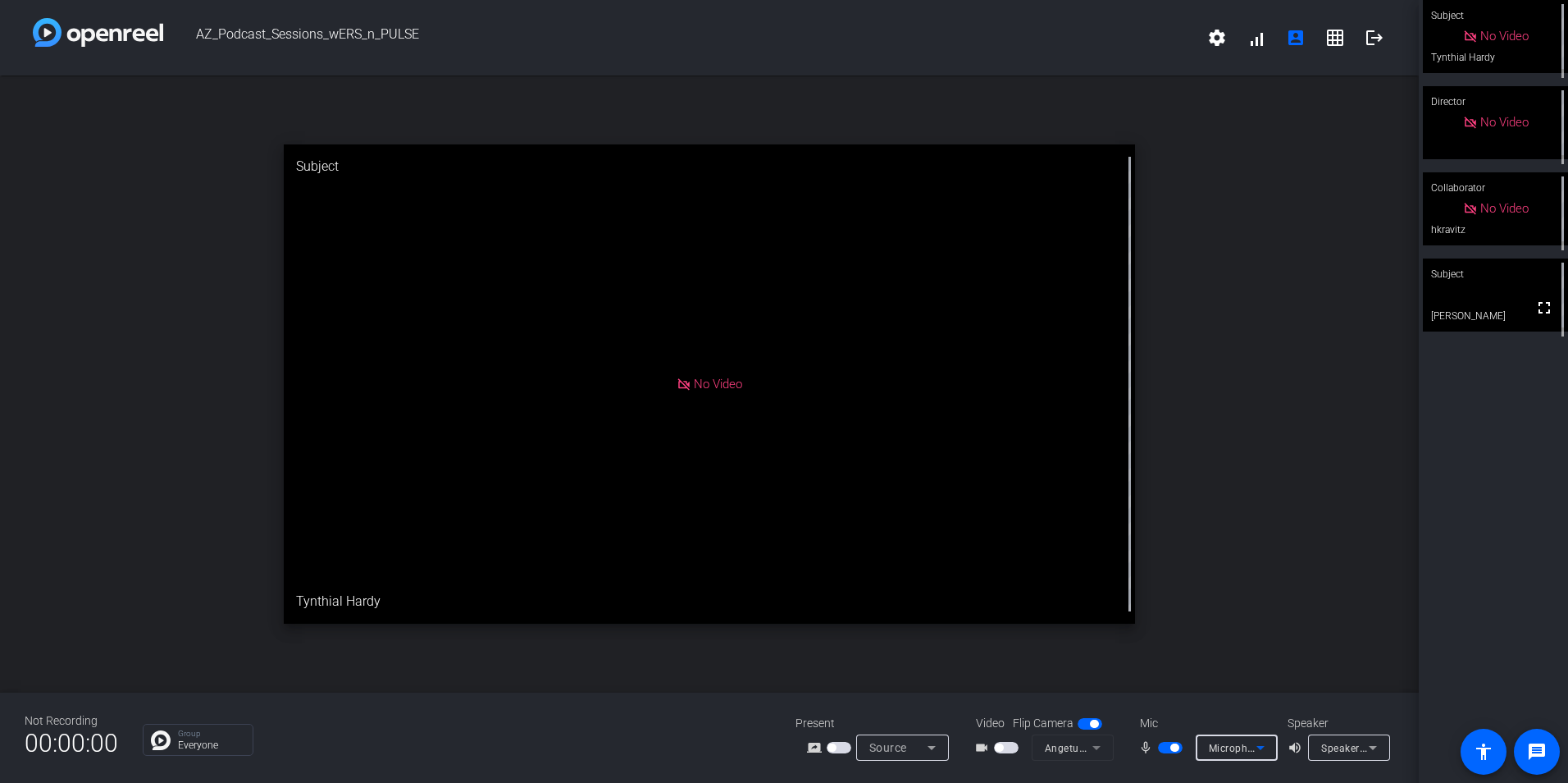
click at [1373, 747] on icon at bounding box center [1372, 748] width 9 height 4
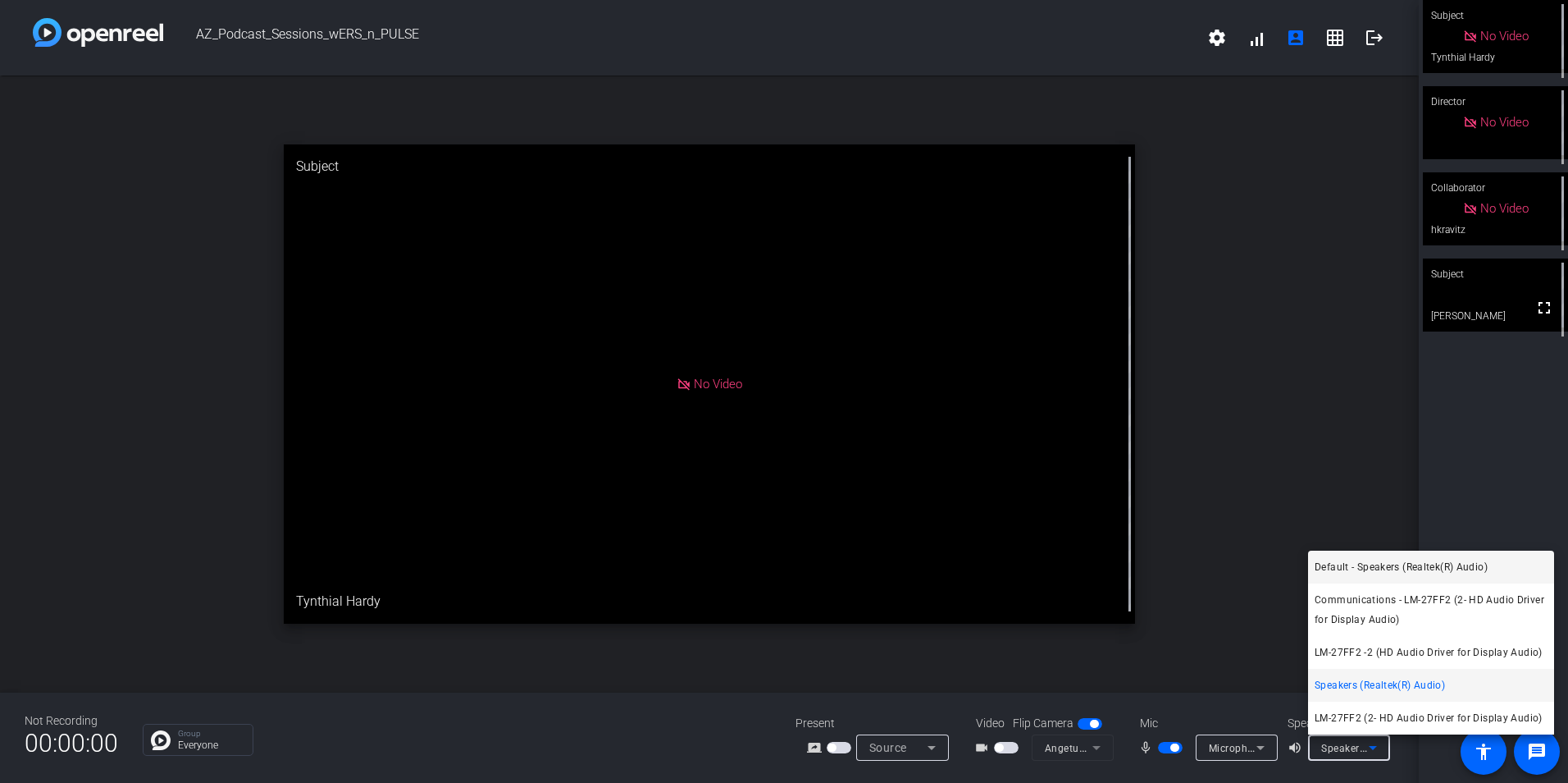
click at [1387, 561] on span "Default - Speakers (Realtek(R) Audio)" at bounding box center [1400, 567] width 173 height 20
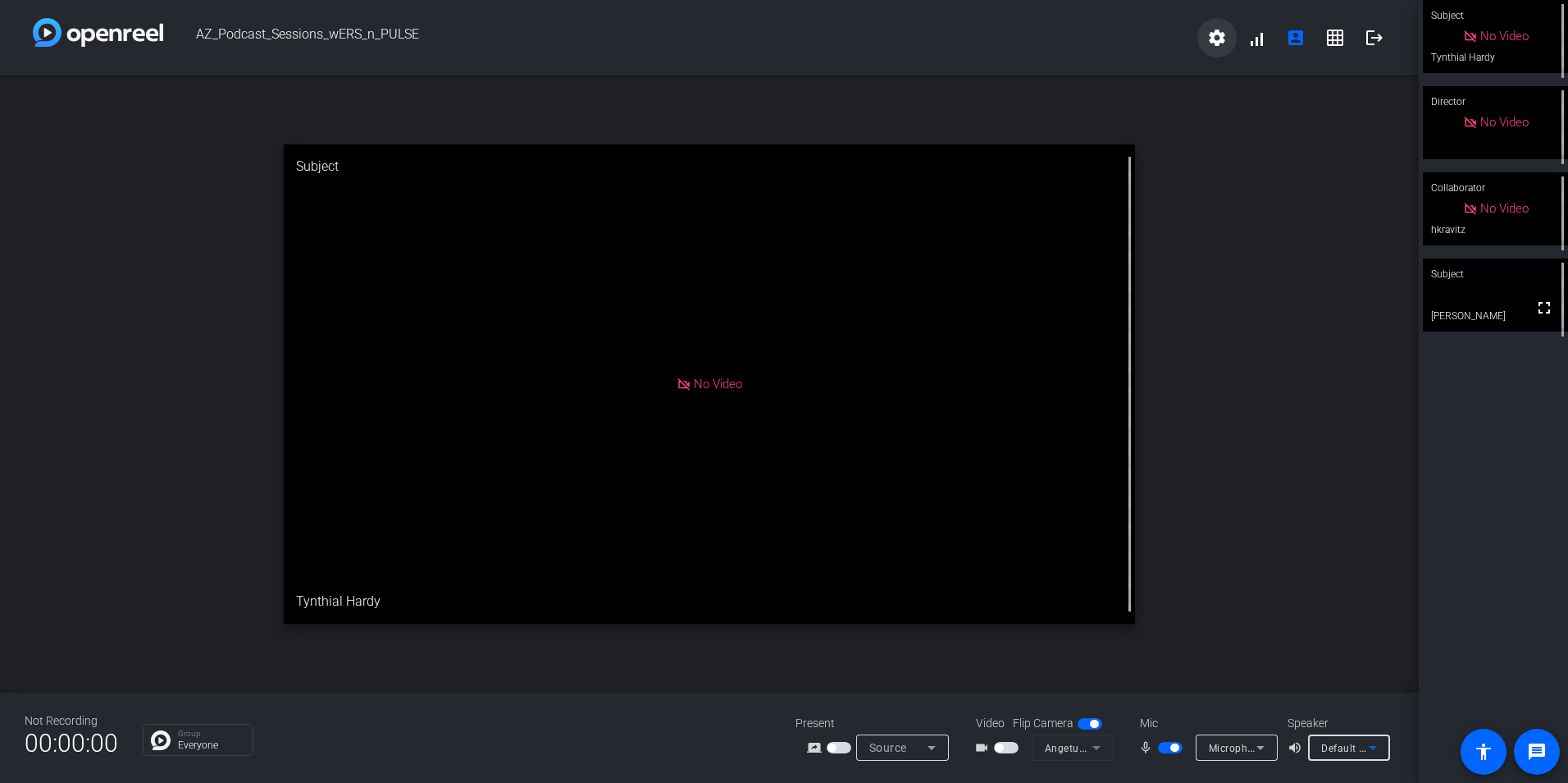
click at [1213, 29] on mat-icon "settings" at bounding box center [1217, 37] width 20 height 20
click at [1245, 255] on div at bounding box center [784, 392] width 1568 height 783
click at [1467, 304] on div "No Video" at bounding box center [1495, 295] width 65 height 19
click at [185, 734] on p "Group" at bounding box center [211, 733] width 66 height 9
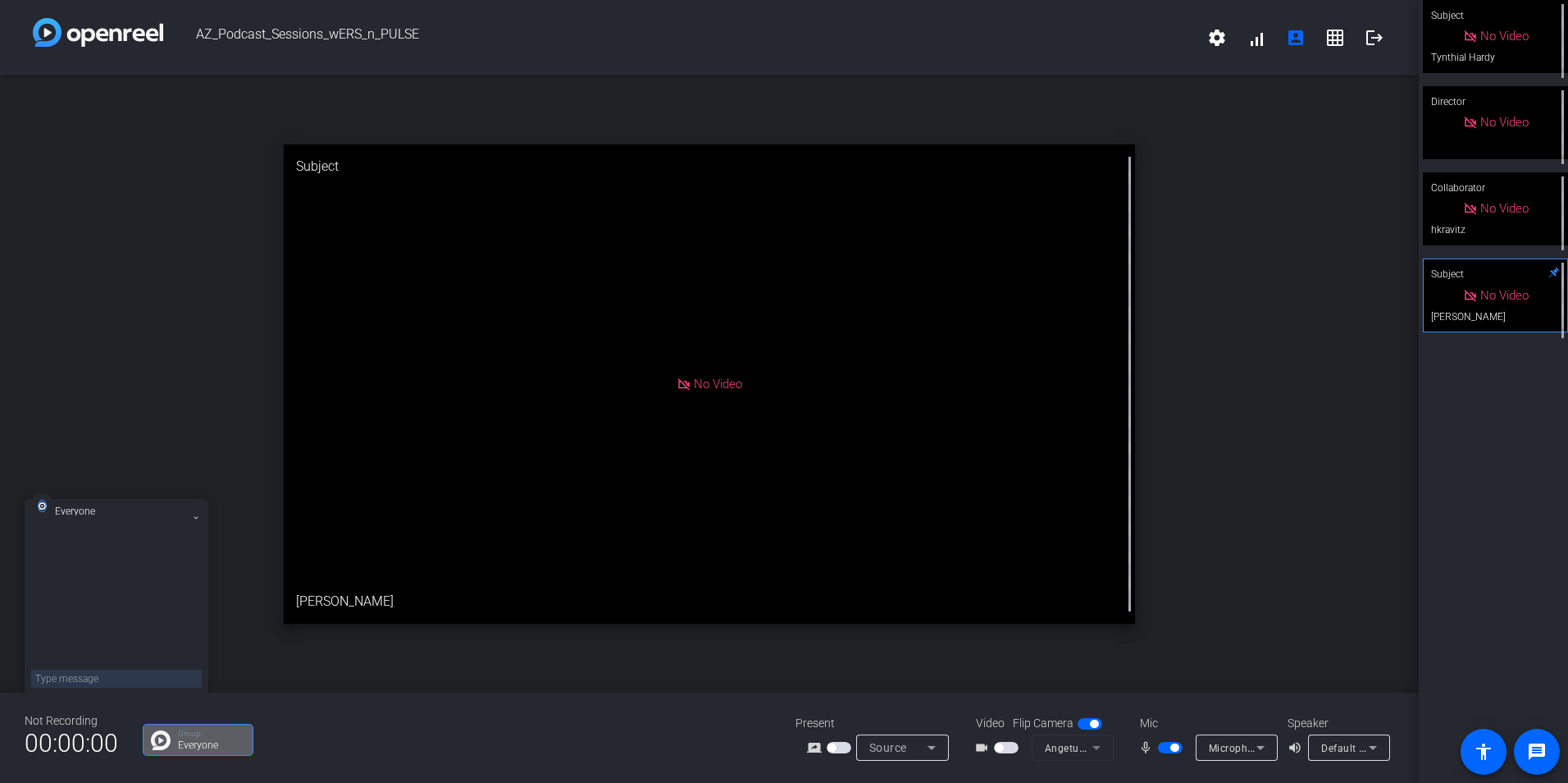
click at [104, 673] on textarea at bounding box center [117, 678] width 171 height 18
type textarea "O"
type textarea "Hey Odessa! We're working on the audio."
